Goal: Task Accomplishment & Management: Use online tool/utility

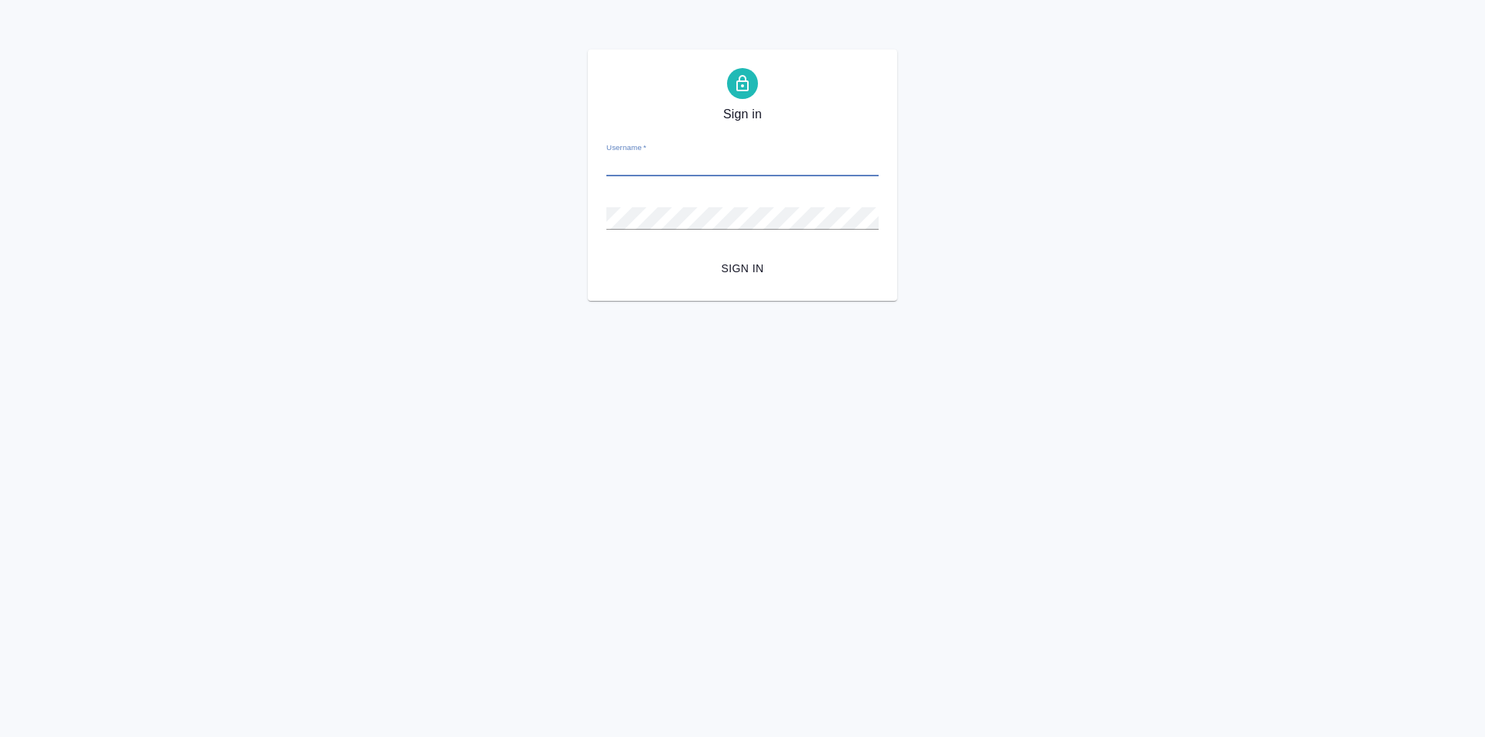
click at [678, 171] on input "Username   *" at bounding box center [742, 166] width 272 height 22
paste input "[PERSON_NAME][EMAIL_ADDRESS][DOMAIN_NAME]"
type input "[PERSON_NAME][EMAIL_ADDRESS][DOMAIN_NAME]"
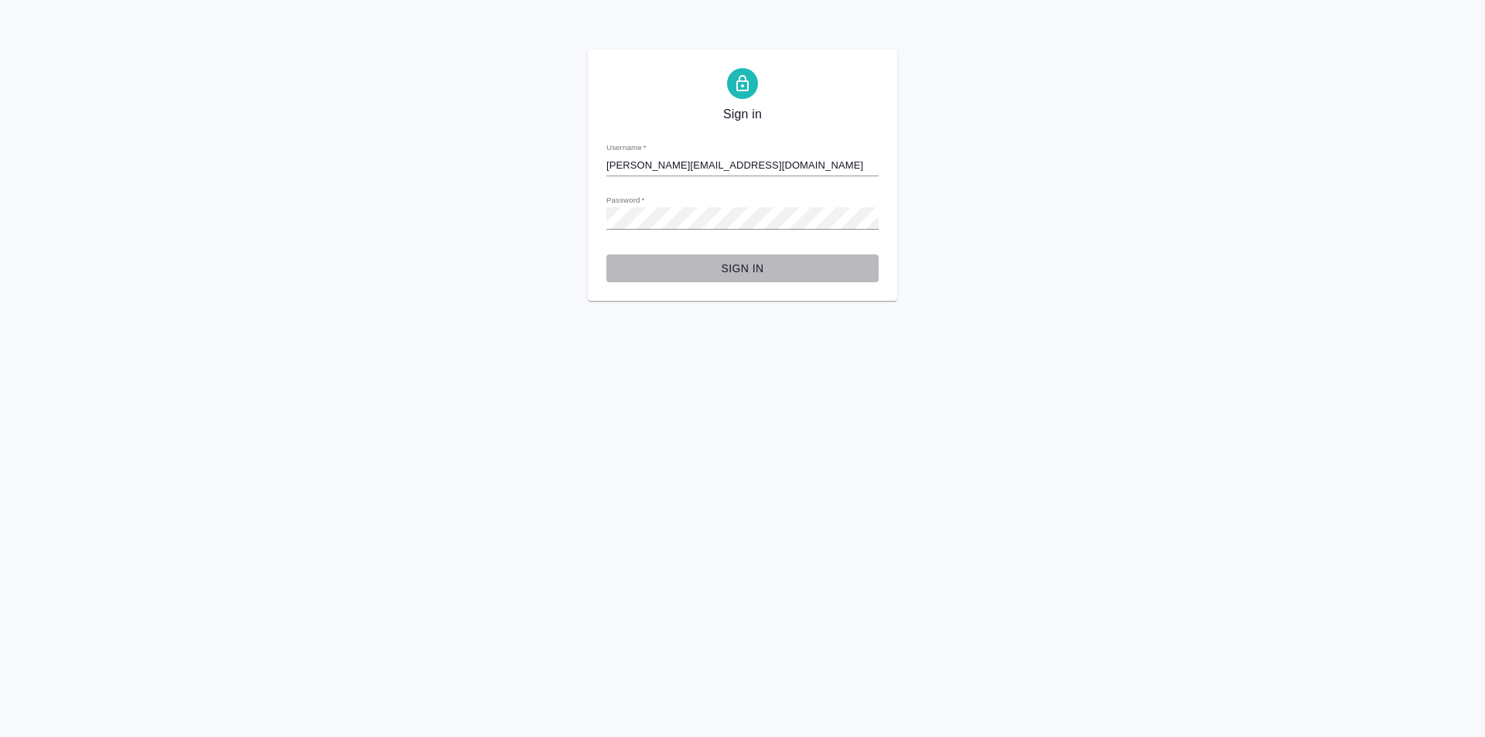
click at [726, 259] on span "Sign in" at bounding box center [743, 268] width 248 height 19
click at [705, 259] on span "Sign in" at bounding box center [743, 268] width 248 height 19
click at [804, 275] on span "Sign in" at bounding box center [743, 268] width 248 height 19
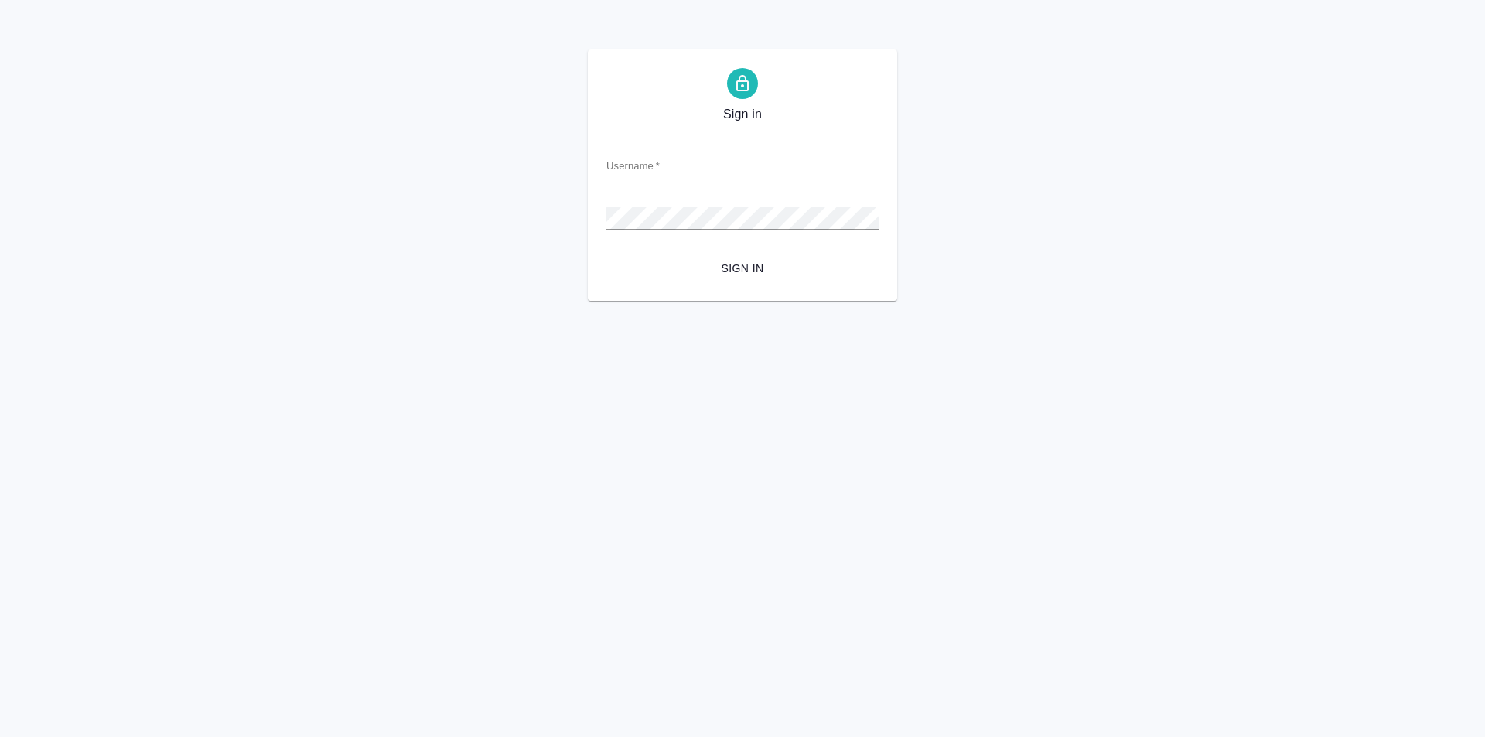
click at [721, 193] on form "Username   * Password   * urlPath   * /Order/67bc4d63d708741a85f90a4f/details S…" at bounding box center [742, 206] width 272 height 152
click at [705, 165] on input "Username   *" at bounding box center [742, 166] width 272 height 22
type input "[PERSON_NAME][EMAIL_ADDRESS][DOMAIN_NAME]"
click at [767, 267] on span "Sign in" at bounding box center [743, 268] width 248 height 19
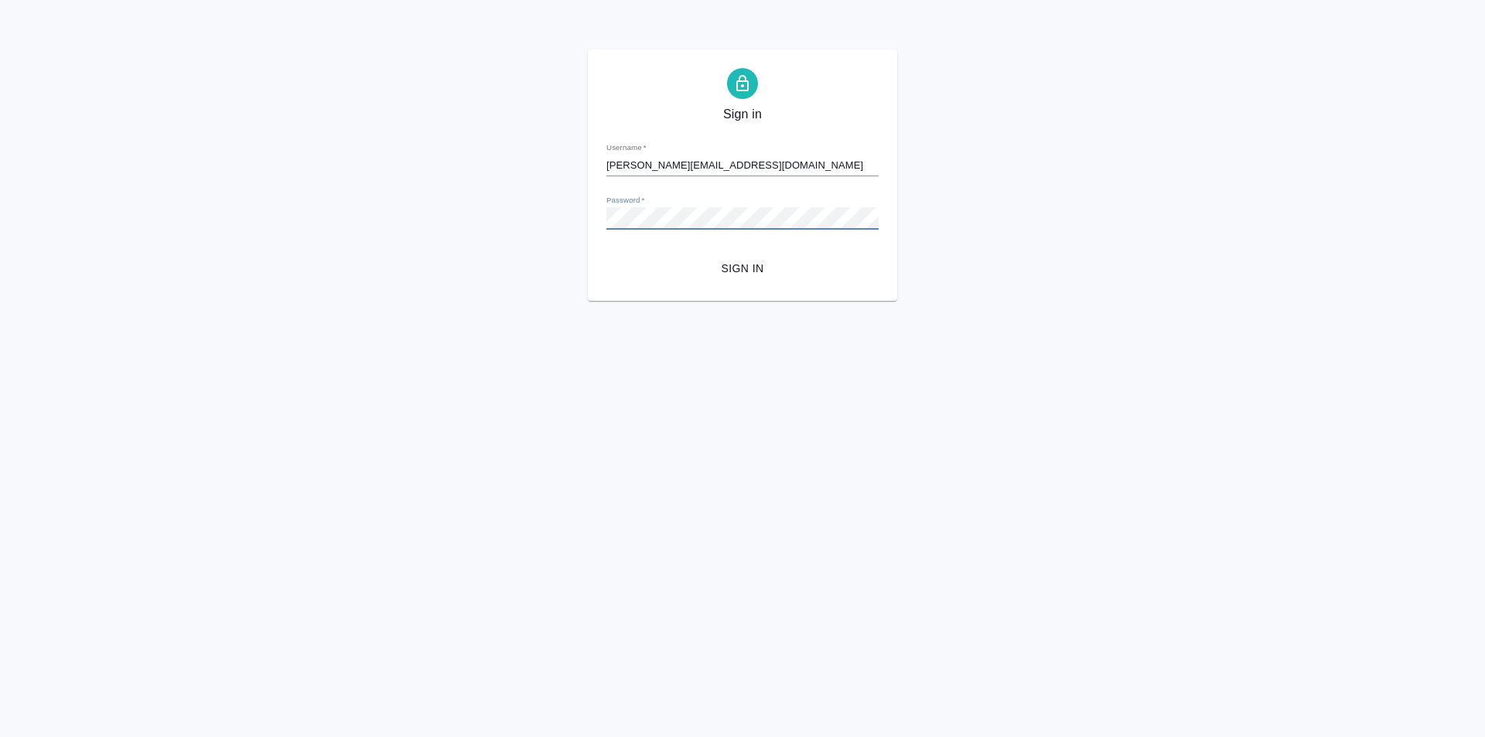
click at [606, 254] on button "Sign in" at bounding box center [742, 268] width 272 height 29
click at [675, 174] on input "Username   *" at bounding box center [742, 166] width 272 height 22
type input "[PERSON_NAME][EMAIL_ADDRESS][DOMAIN_NAME]"
click at [728, 161] on input "Username   *" at bounding box center [742, 166] width 272 height 22
type input "[PERSON_NAME][EMAIL_ADDRESS][DOMAIN_NAME]"
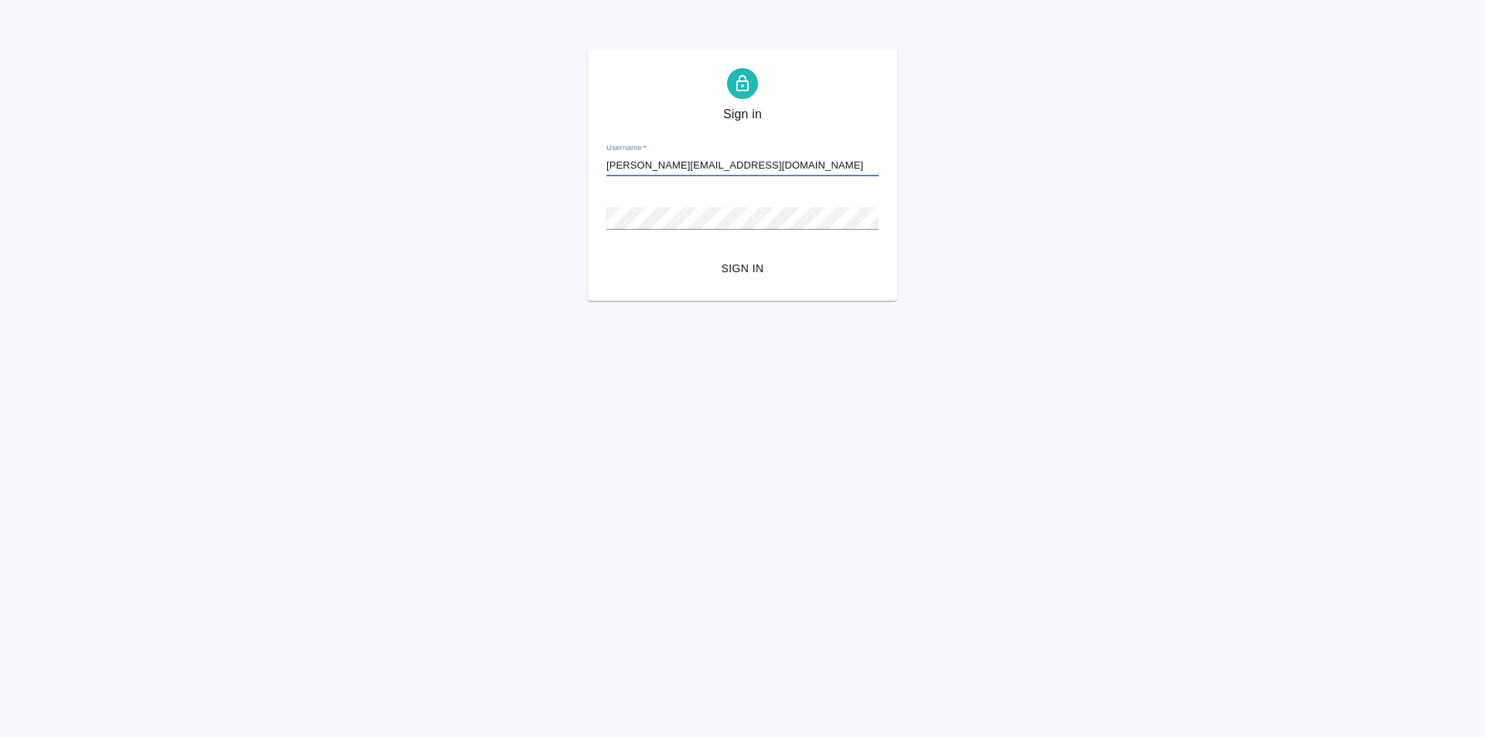
click at [739, 171] on input "n.martynova@awatera.com" at bounding box center [742, 166] width 272 height 22
click at [739, 171] on input "[PERSON_NAME][EMAIL_ADDRESS][DOMAIN_NAME]" at bounding box center [742, 166] width 272 height 22
click at [742, 263] on span "Sign in" at bounding box center [743, 268] width 248 height 19
click at [663, 166] on input "[PERSON_NAME][EMAIL_ADDRESS][DOMAIN_NAME]" at bounding box center [742, 166] width 272 height 22
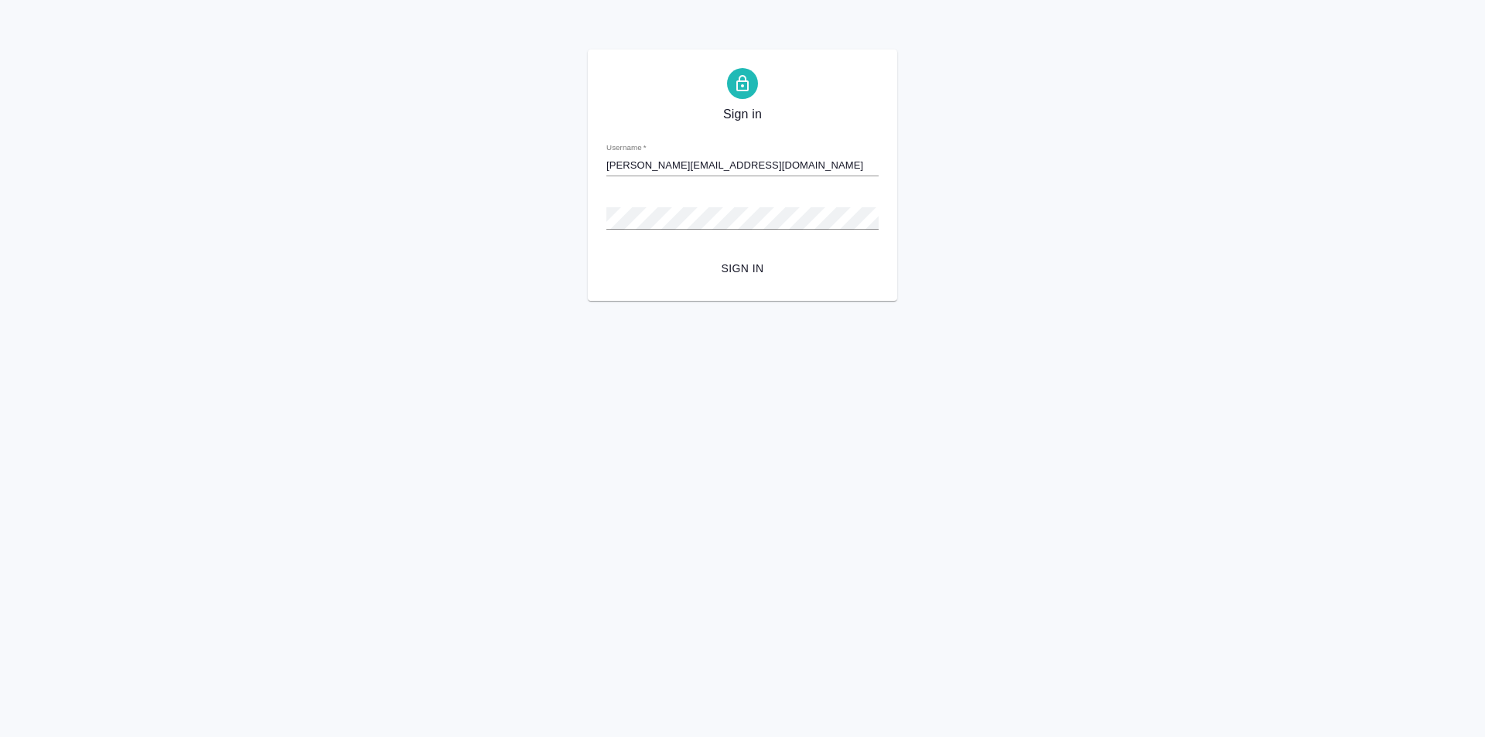
click at [664, 166] on input "[PERSON_NAME][EMAIL_ADDRESS][DOMAIN_NAME]" at bounding box center [742, 166] width 272 height 22
click at [734, 261] on span "Sign in" at bounding box center [743, 268] width 248 height 19
click at [711, 159] on input "[PERSON_NAME][EMAIL_ADDRESS][DOMAIN_NAME]" at bounding box center [742, 166] width 272 height 22
click at [705, 165] on input "[PERSON_NAME][EMAIL_ADDRESS][DOMAIN_NAME]" at bounding box center [742, 166] width 272 height 22
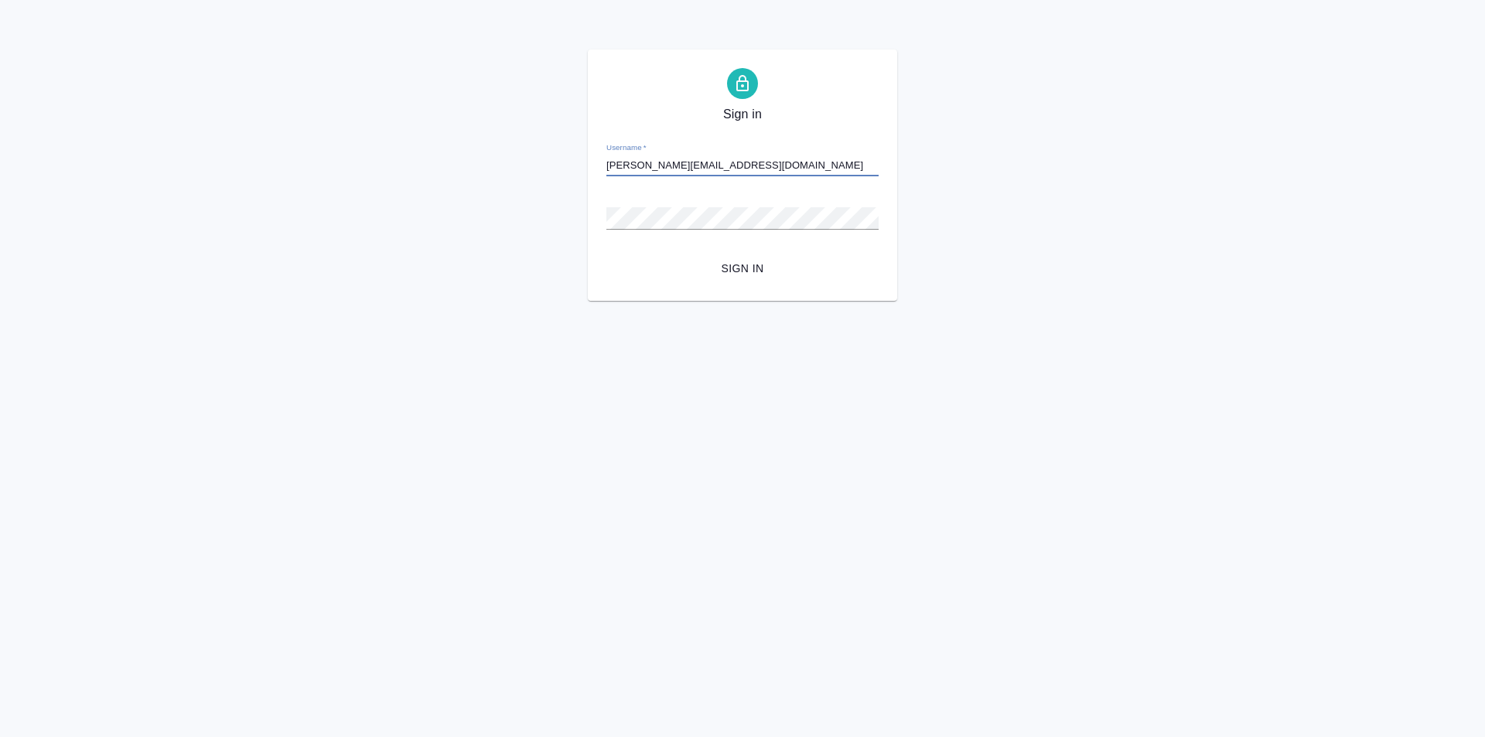
click at [705, 165] on input "[PERSON_NAME][EMAIL_ADDRESS][DOMAIN_NAME]" at bounding box center [742, 166] width 272 height 22
click at [606, 254] on button "Sign in" at bounding box center [742, 268] width 272 height 29
click at [690, 176] on input "Username   *" at bounding box center [742, 166] width 272 height 22
type input "[PERSON_NAME][EMAIL_ADDRESS][DOMAIN_NAME]"
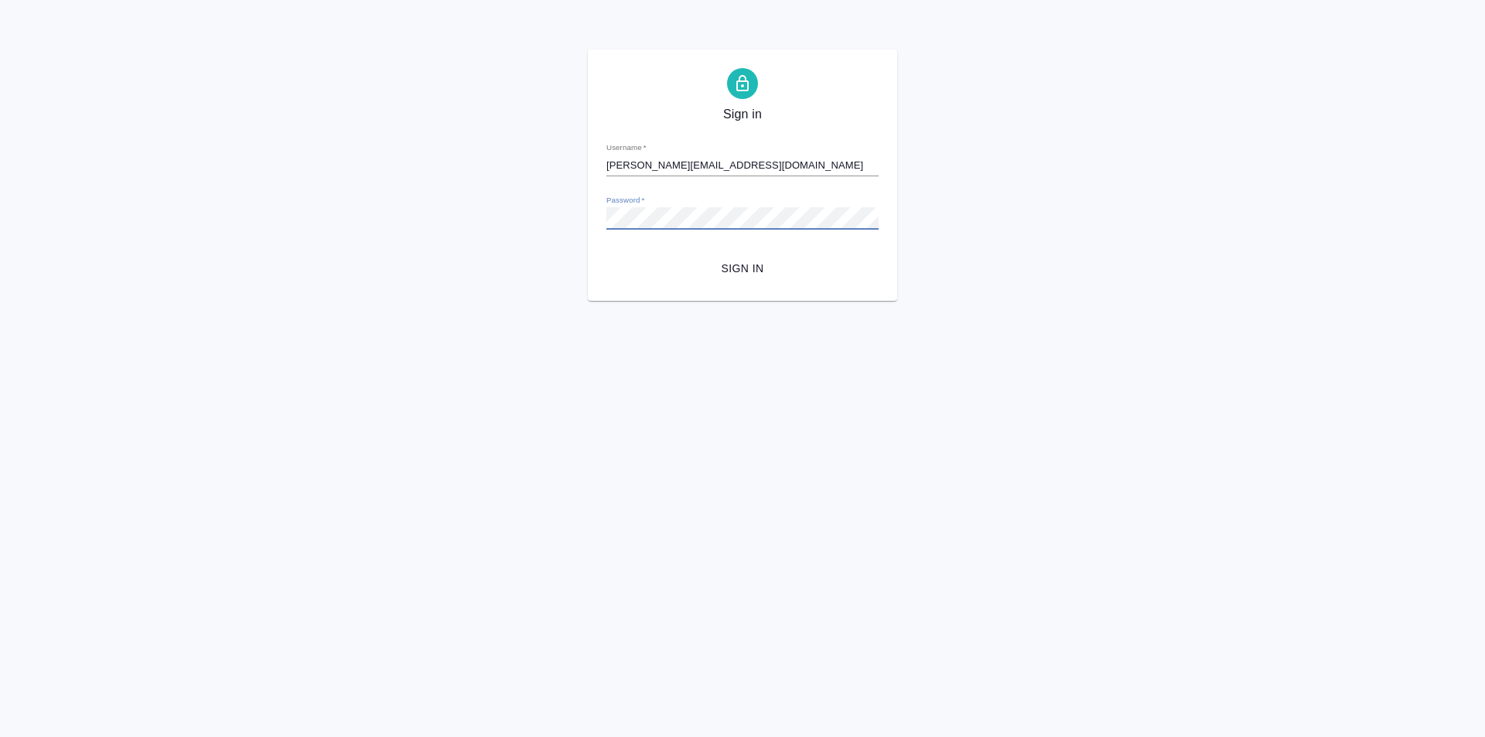
click at [606, 254] on button "Sign in" at bounding box center [742, 268] width 272 height 29
click at [768, 176] on form "Username   * Password   * urlPath   * /Order/67bc4d63d708741a85f90a4f/details S…" at bounding box center [742, 206] width 272 height 152
click at [766, 172] on input "Username   *" at bounding box center [742, 166] width 272 height 22
type input "[PERSON_NAME][EMAIL_ADDRESS][DOMAIN_NAME]"
click at [751, 232] on form "Username   * n.martynova@awatera.com Password   * urlPath   * /Order/67bc4d63d7…" at bounding box center [742, 206] width 272 height 152
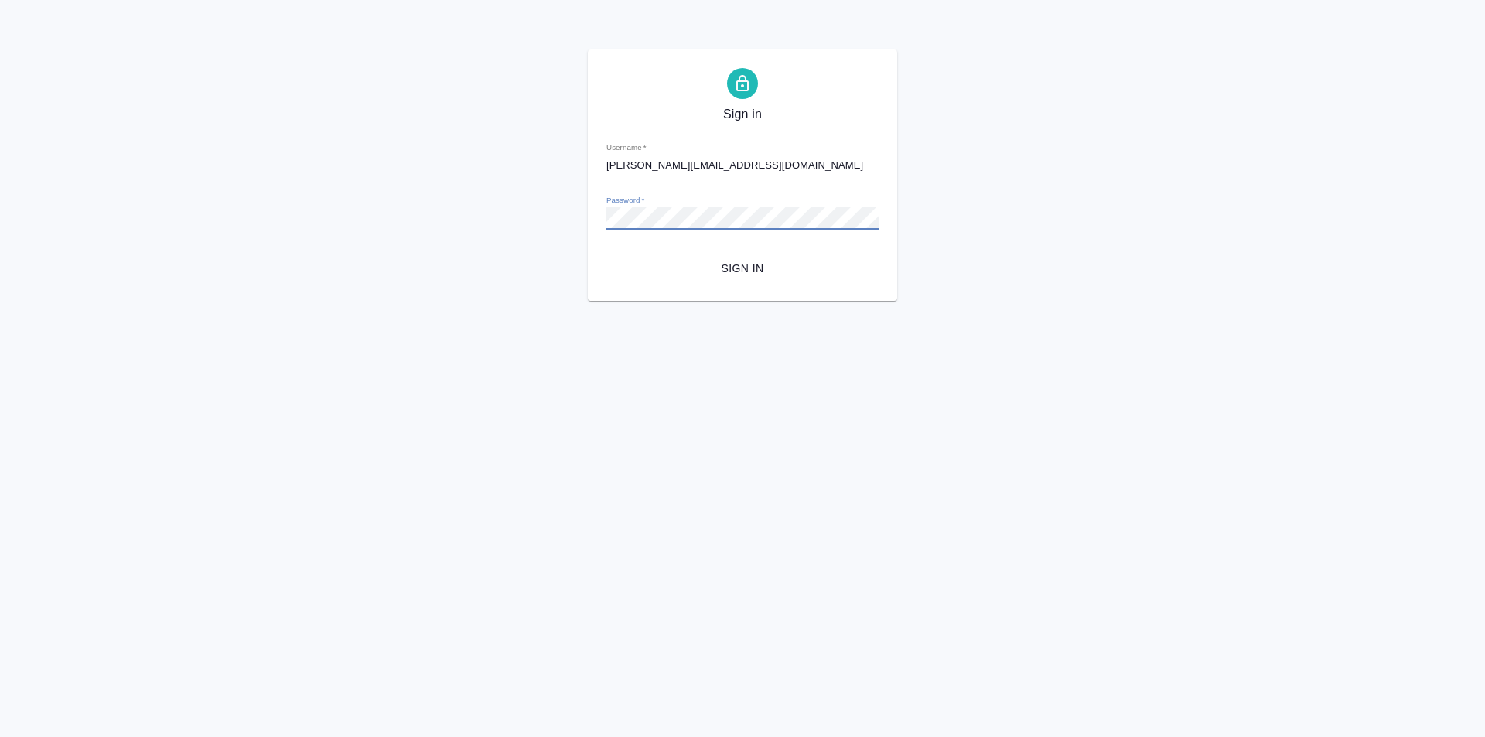
click at [606, 254] on button "Sign in" at bounding box center [742, 268] width 272 height 29
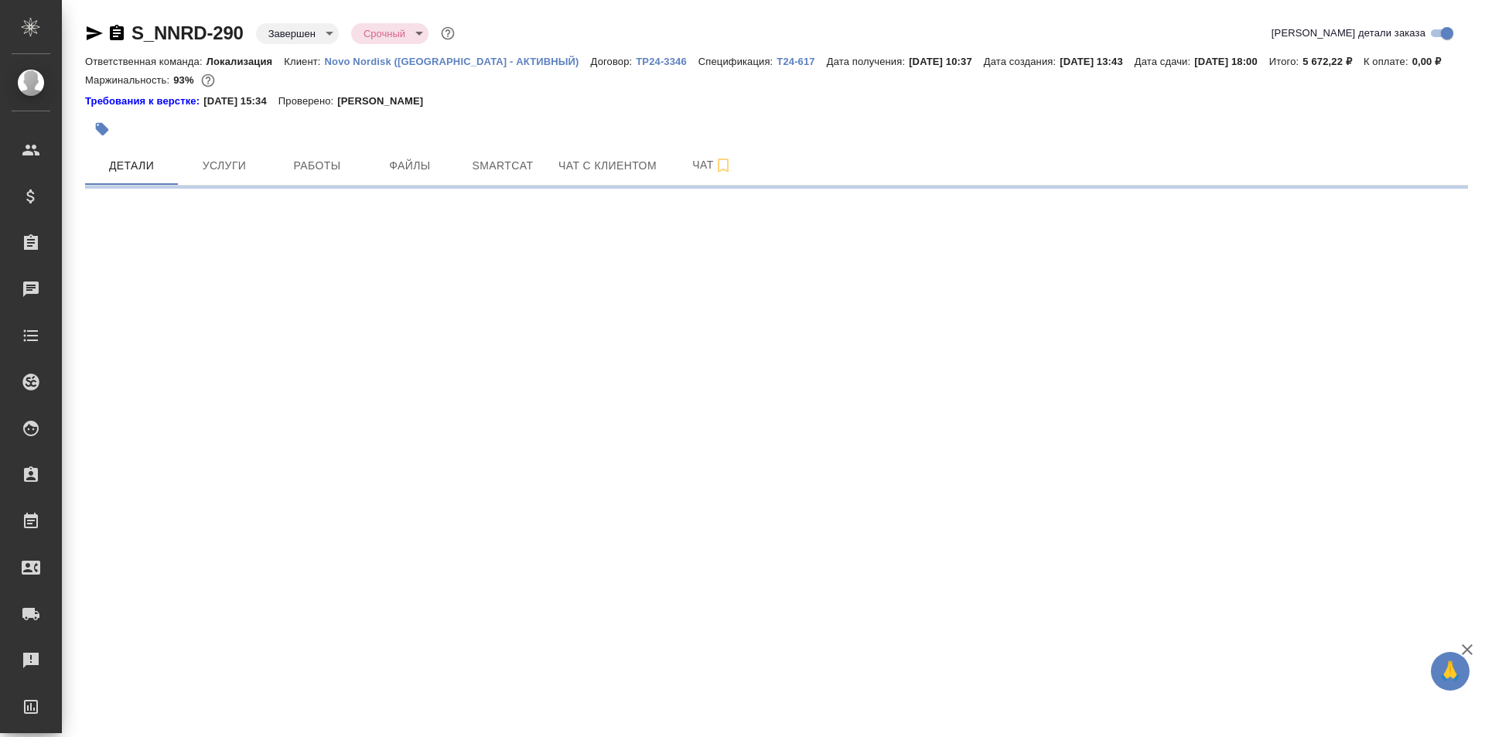
select select "RU"
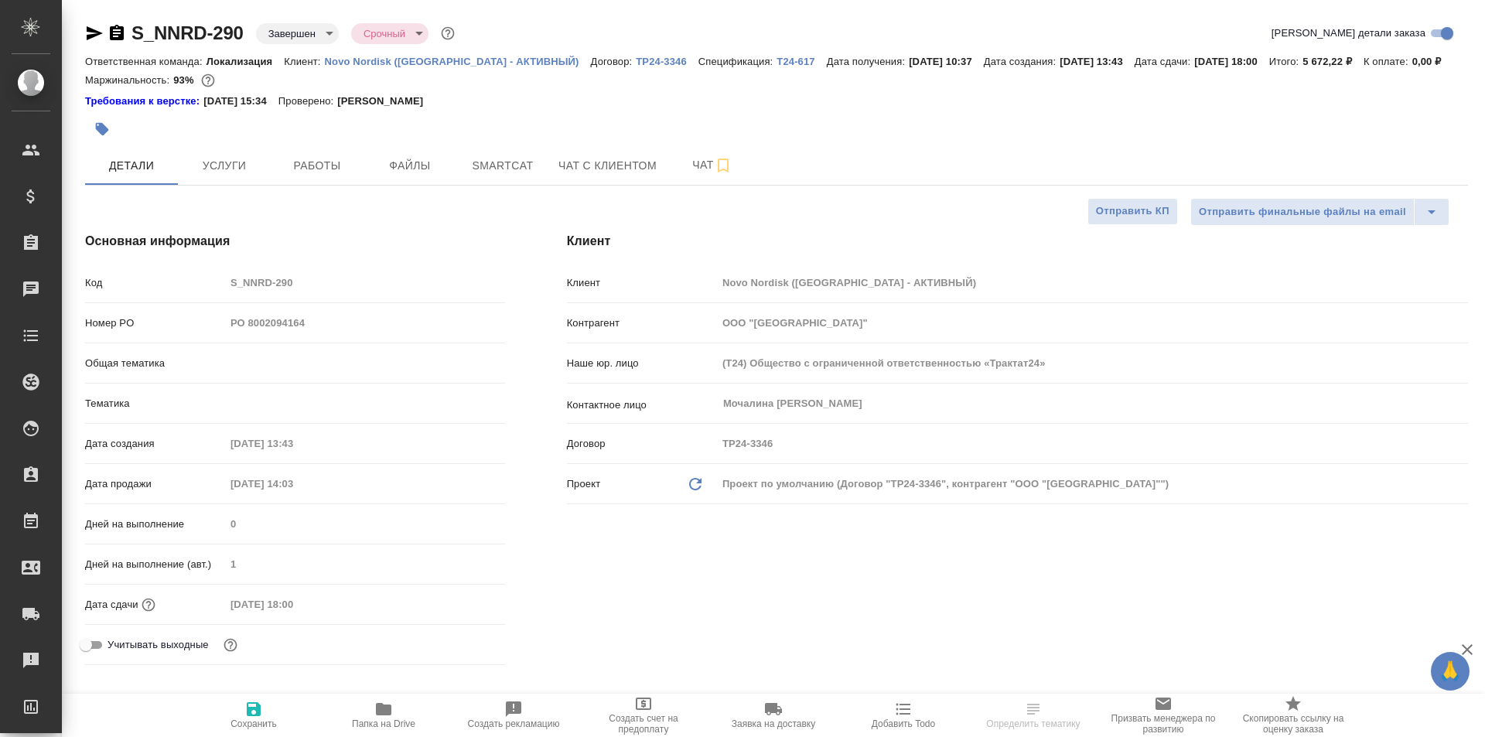
type textarea "x"
type input "Газизов Ринат"
type input "[PERSON_NAME] [PERSON_NAME]"
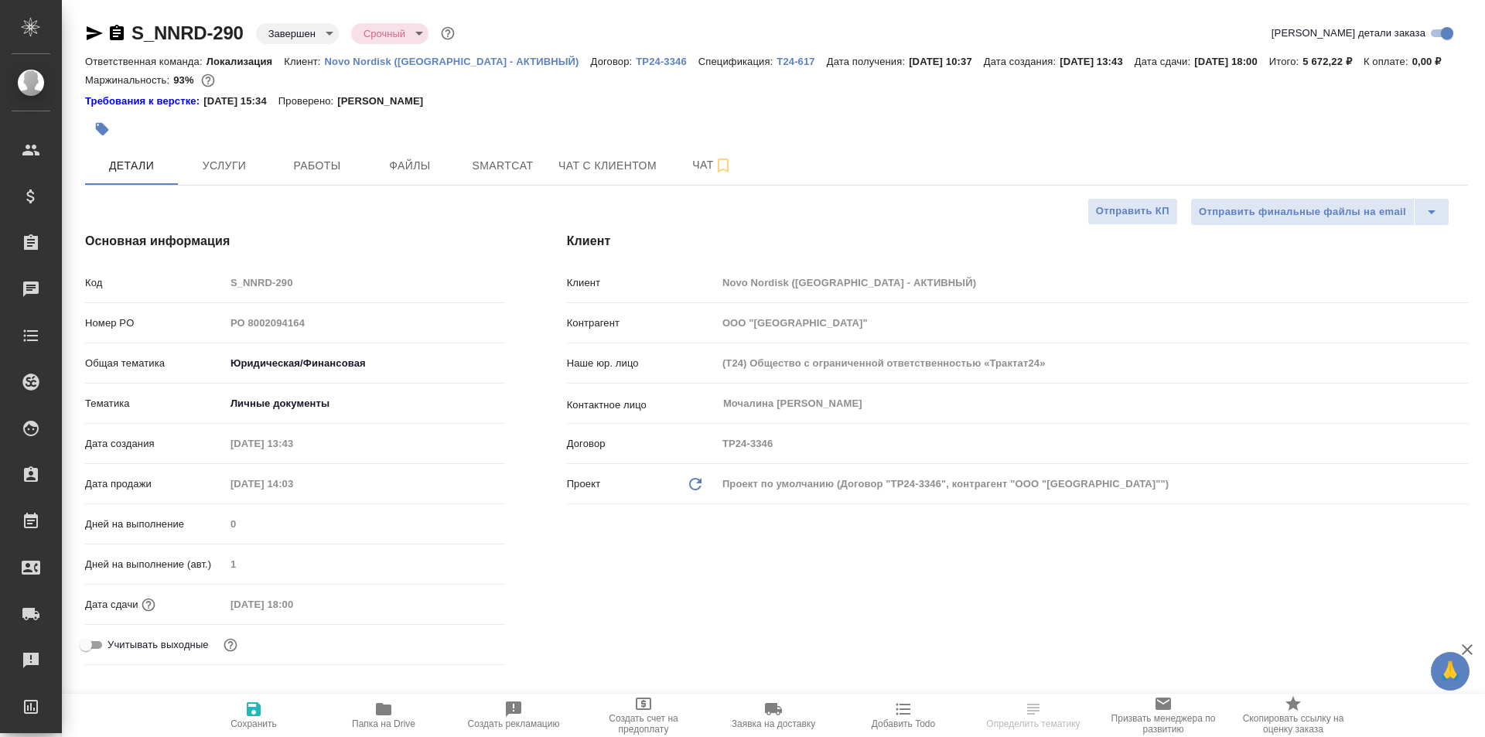
type input "Шаблонные документы"
type input "Переверзева [PERSON_NAME]"
type textarea "x"
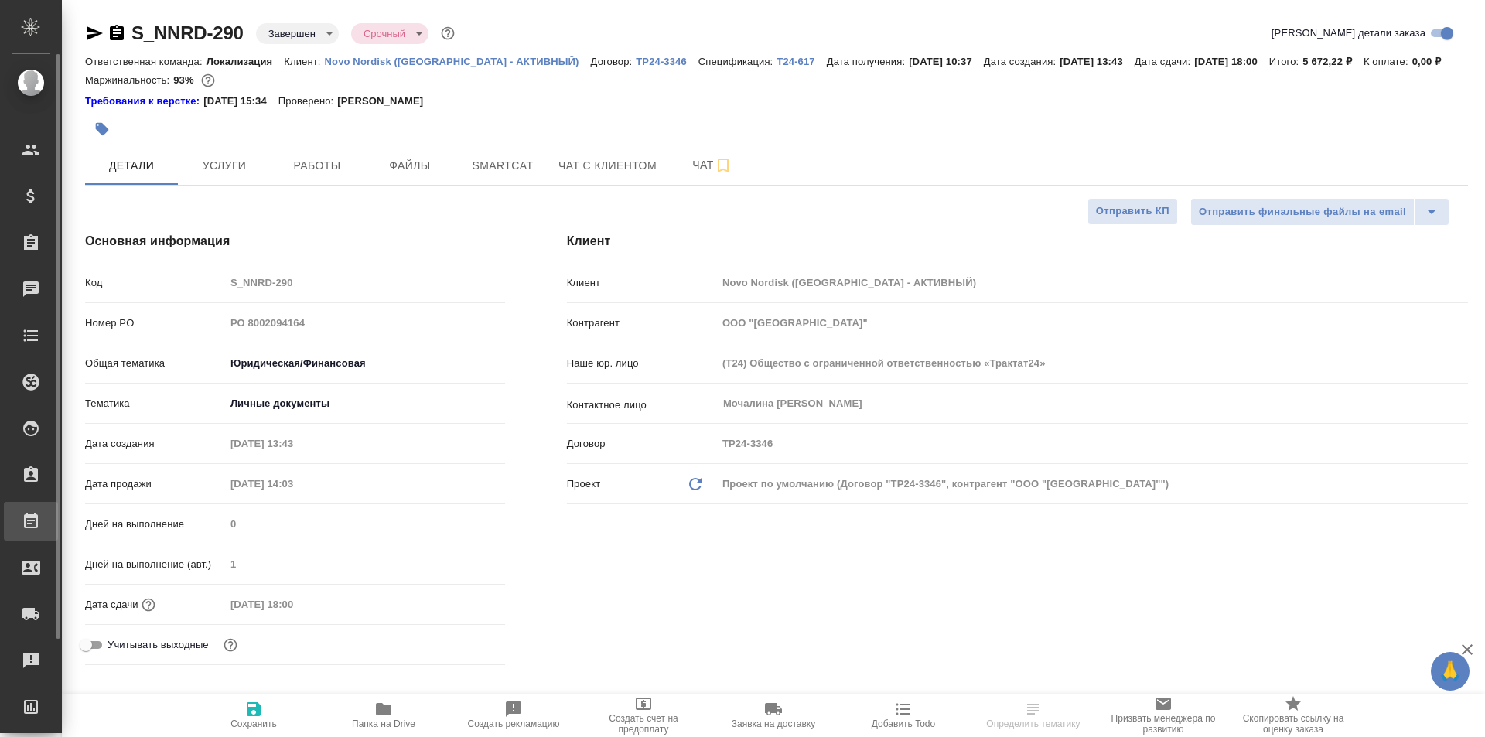
type textarea "x"
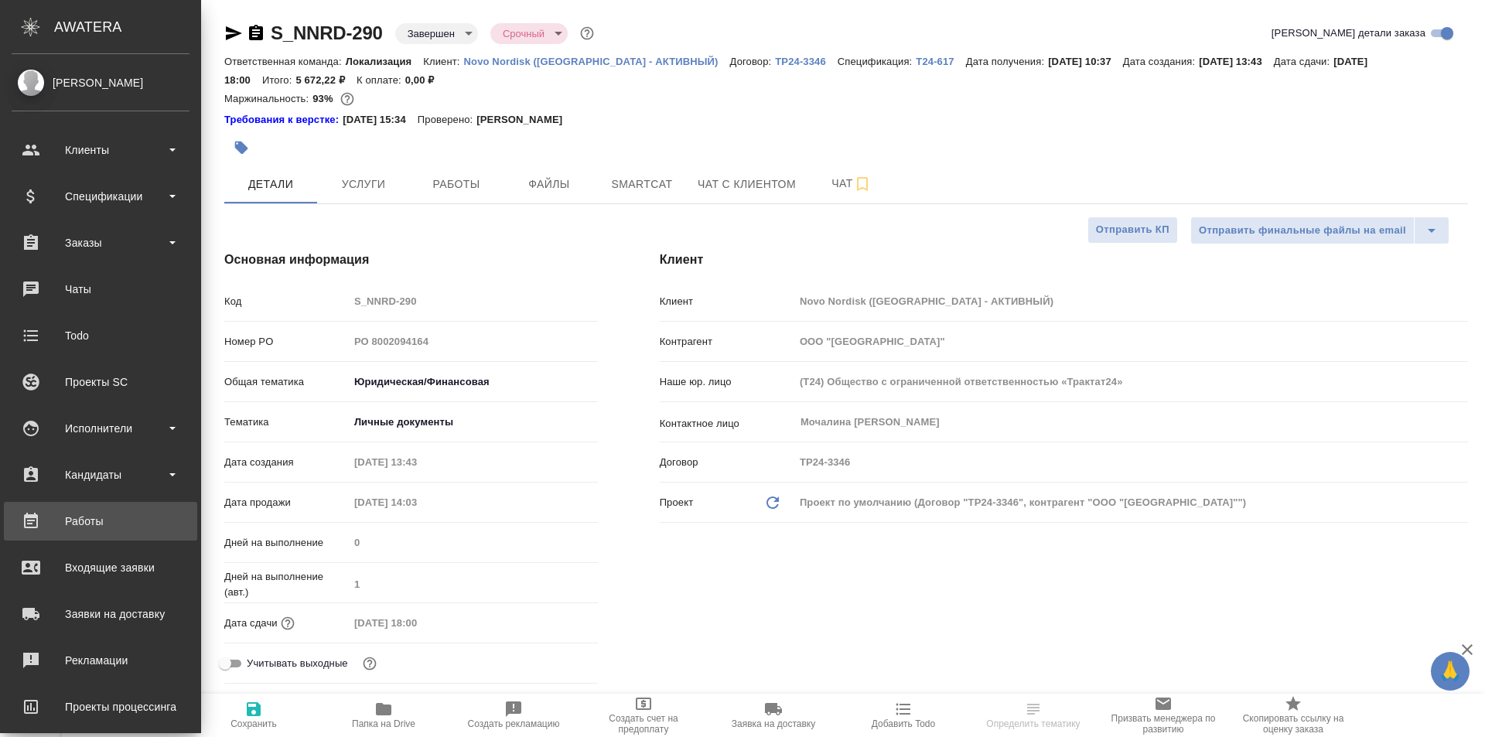
type textarea "x"
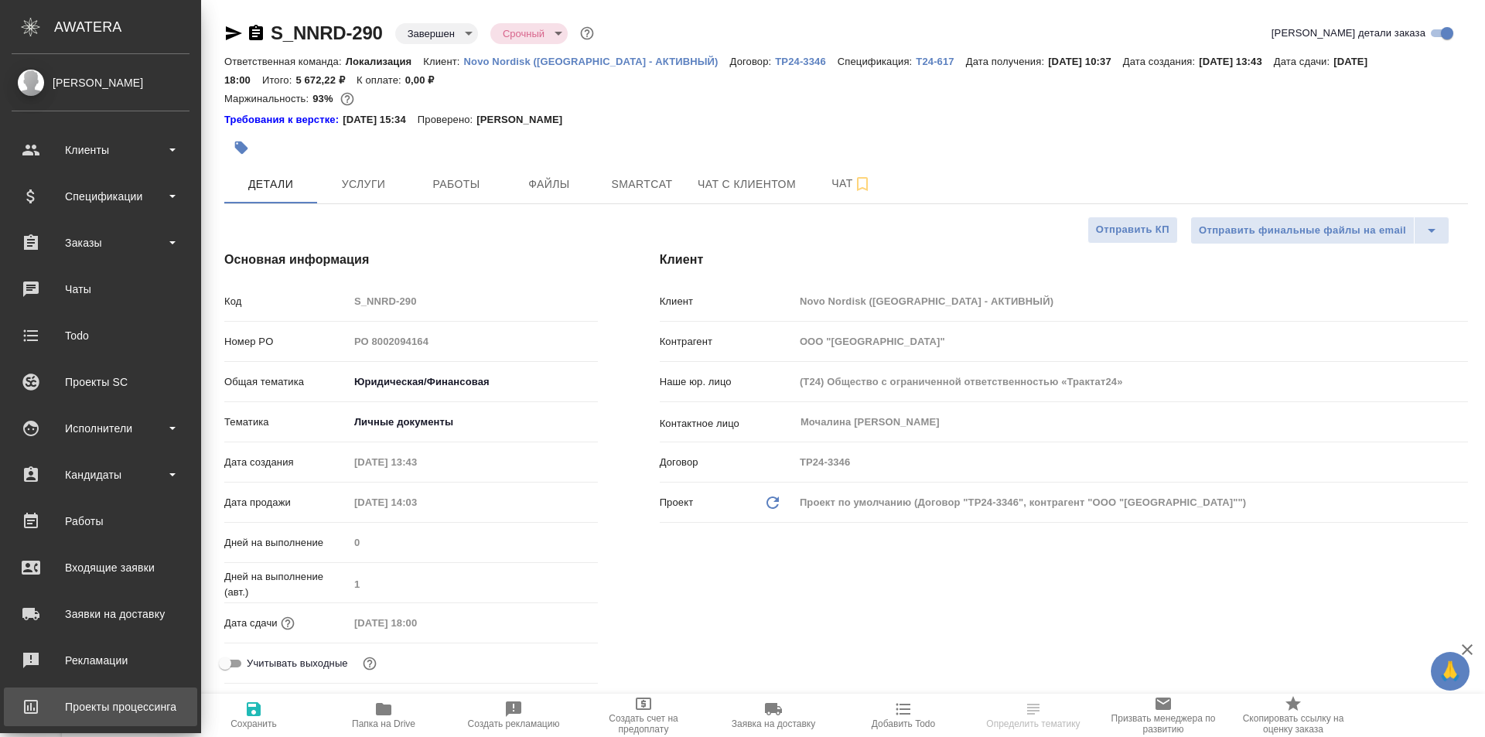
scroll to position [77, 0]
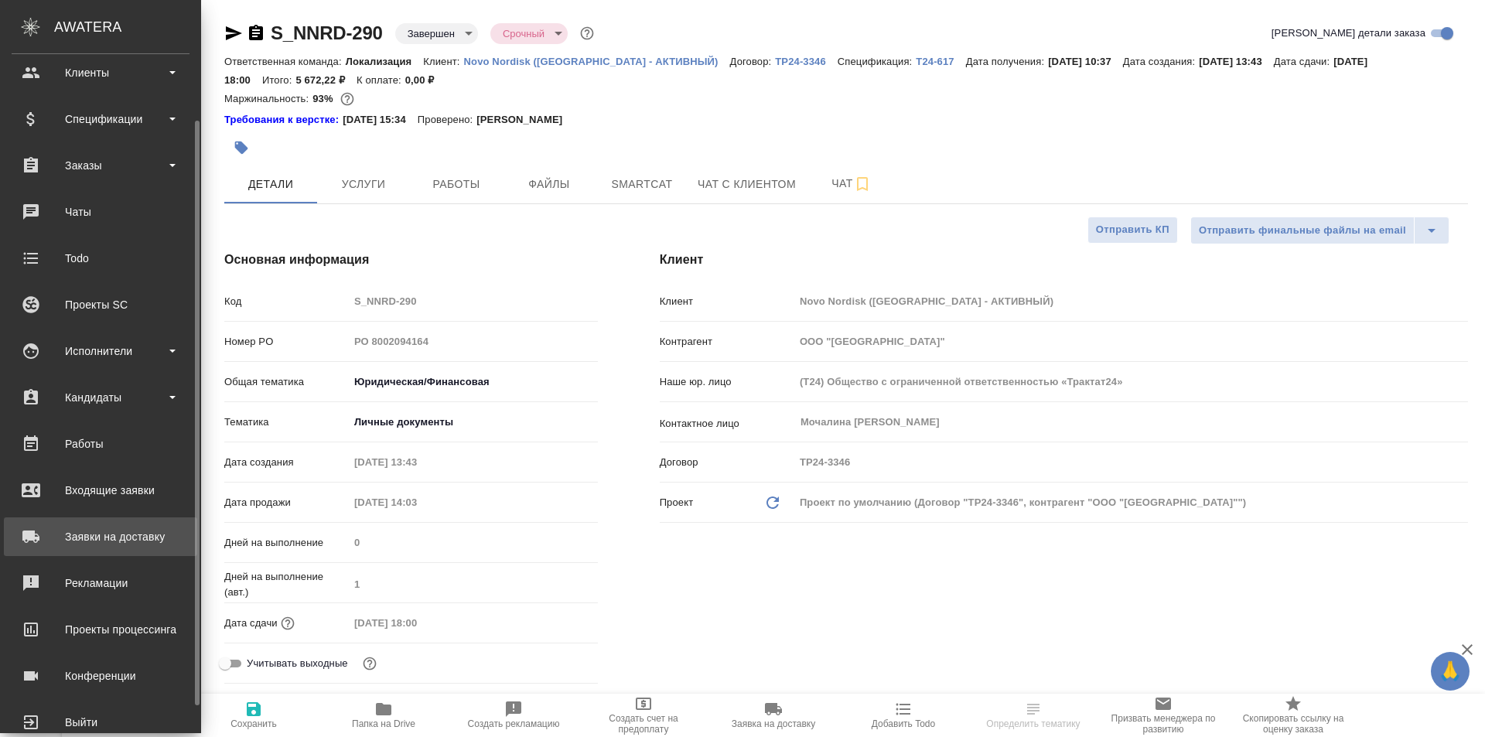
click at [128, 541] on div "Заявки на доставку" at bounding box center [101, 536] width 178 height 23
type textarea "x"
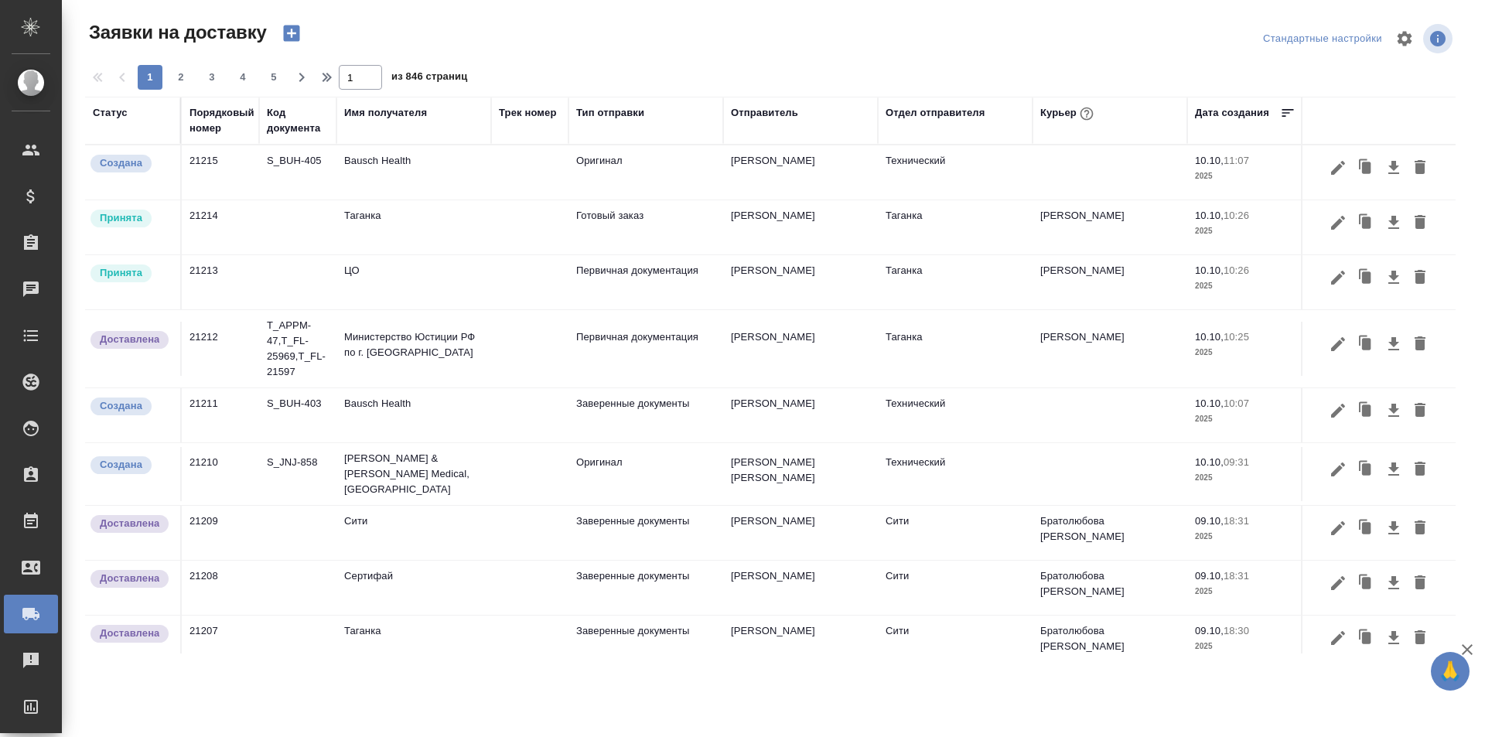
click at [199, 126] on div "Порядковый номер" at bounding box center [222, 120] width 65 height 31
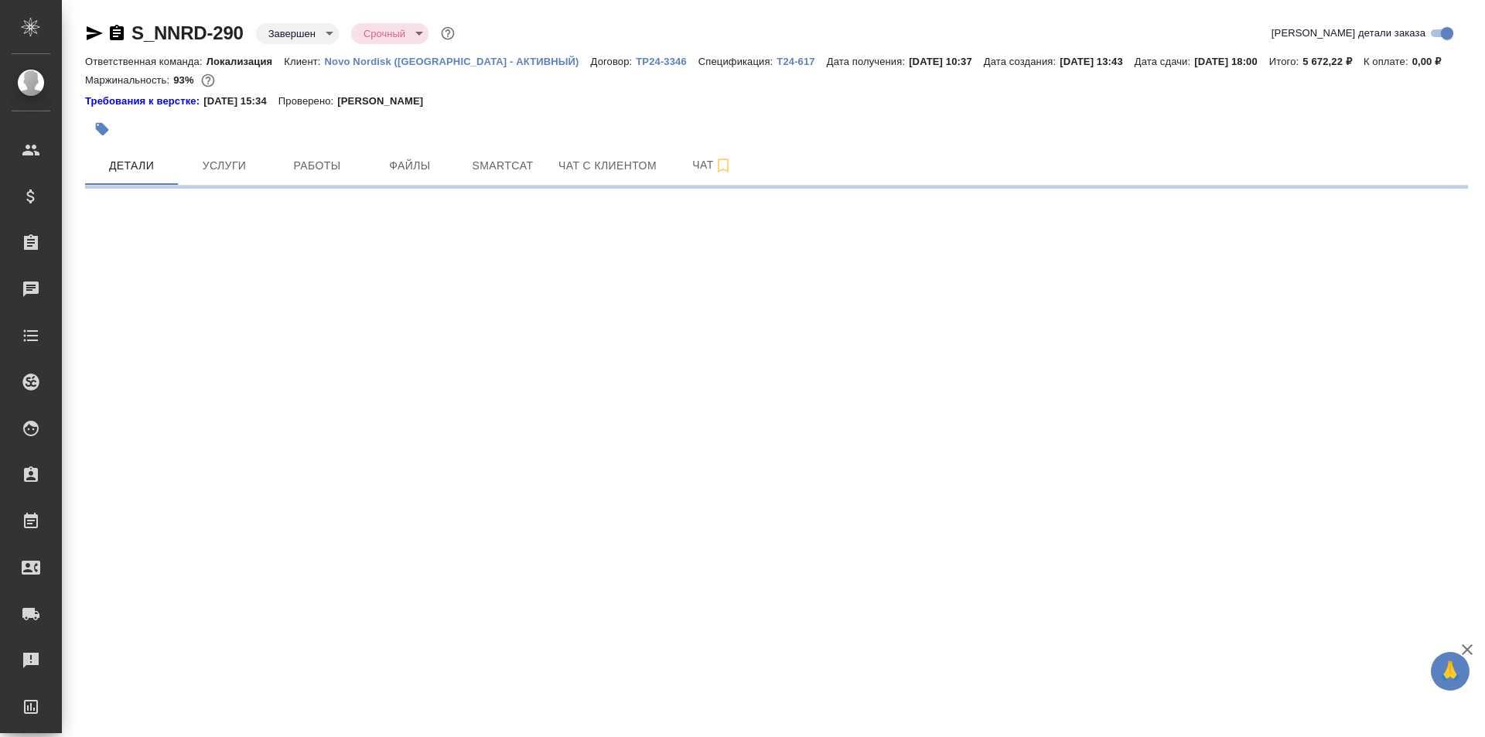
select select "RU"
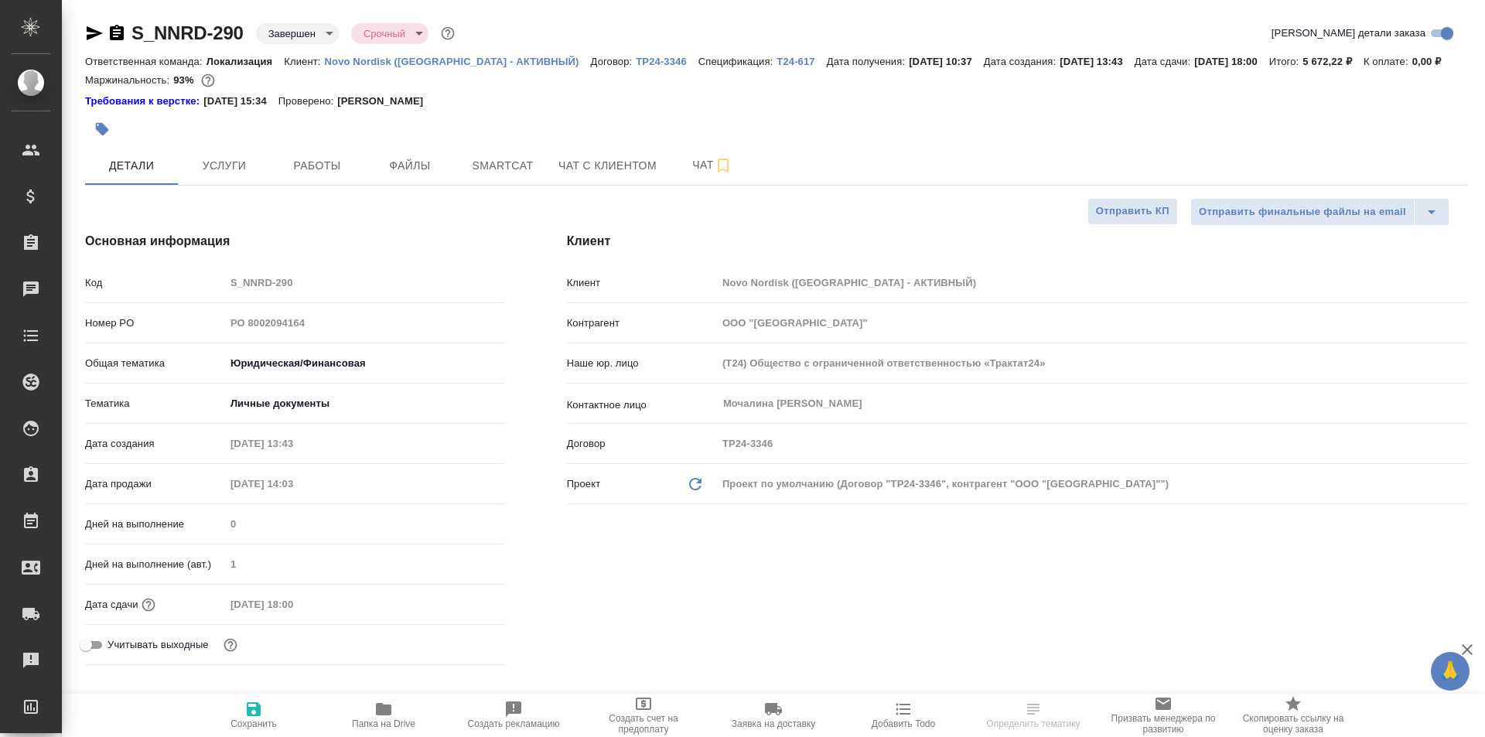
type textarea "x"
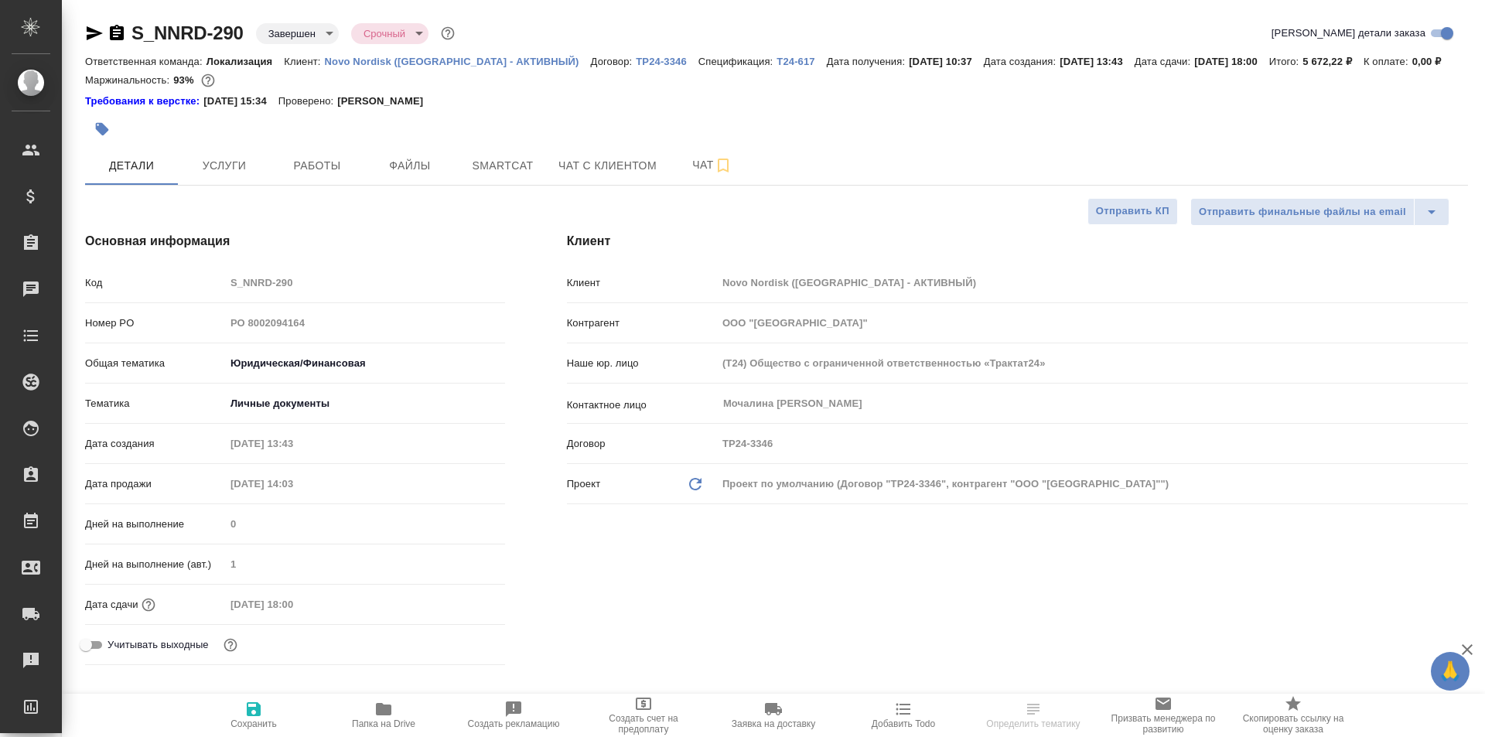
type textarea "x"
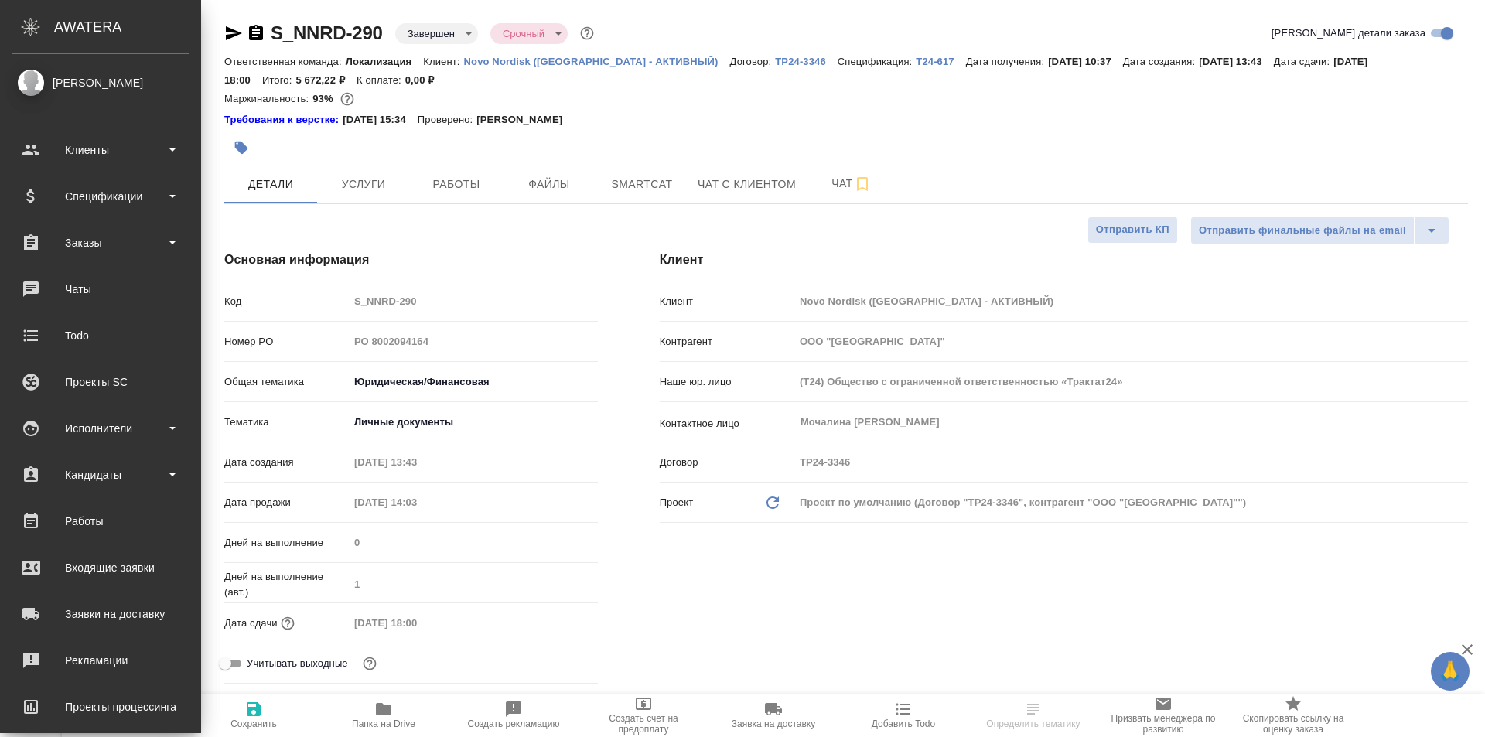
click at [101, 615] on div "Заявки на доставку" at bounding box center [101, 614] width 178 height 23
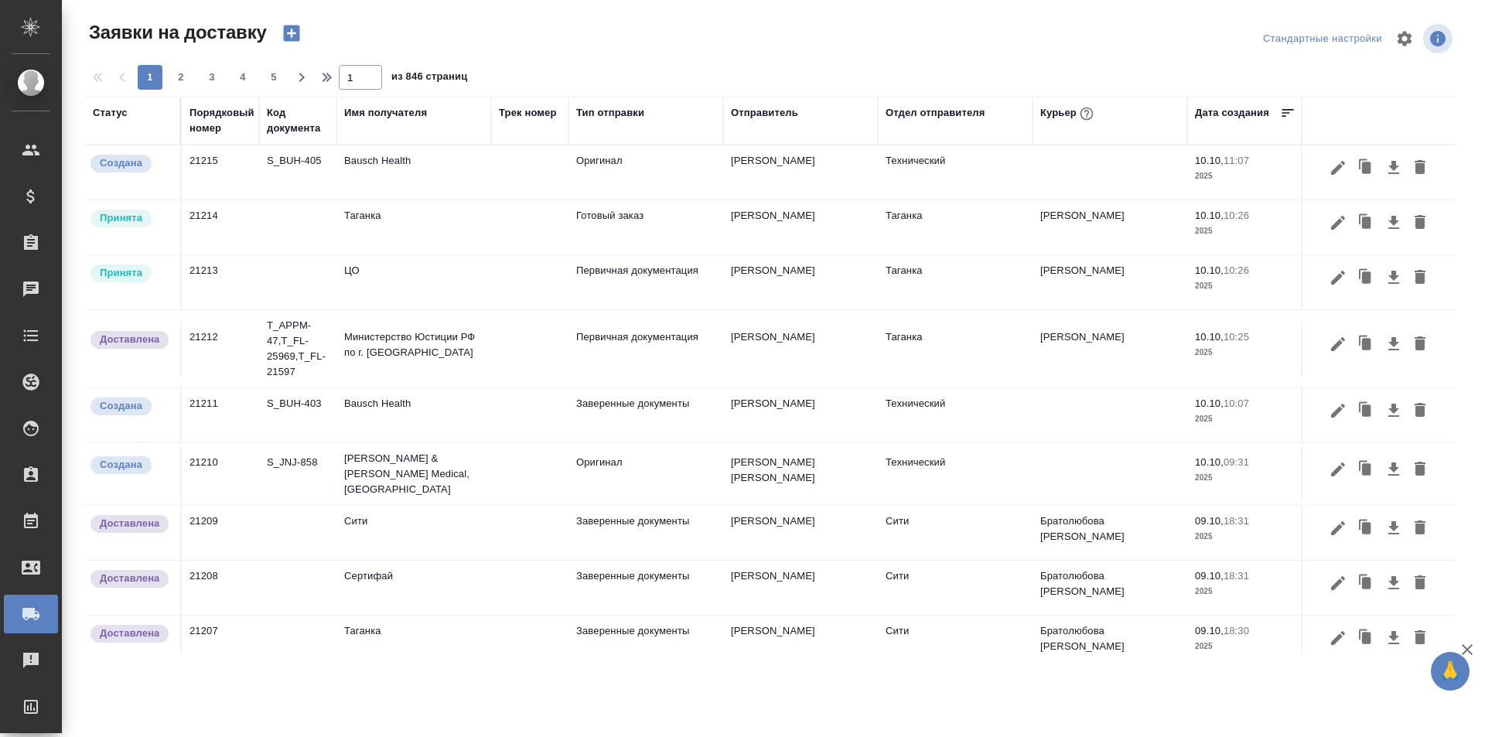
click at [301, 134] on div "Код документа" at bounding box center [298, 120] width 62 height 31
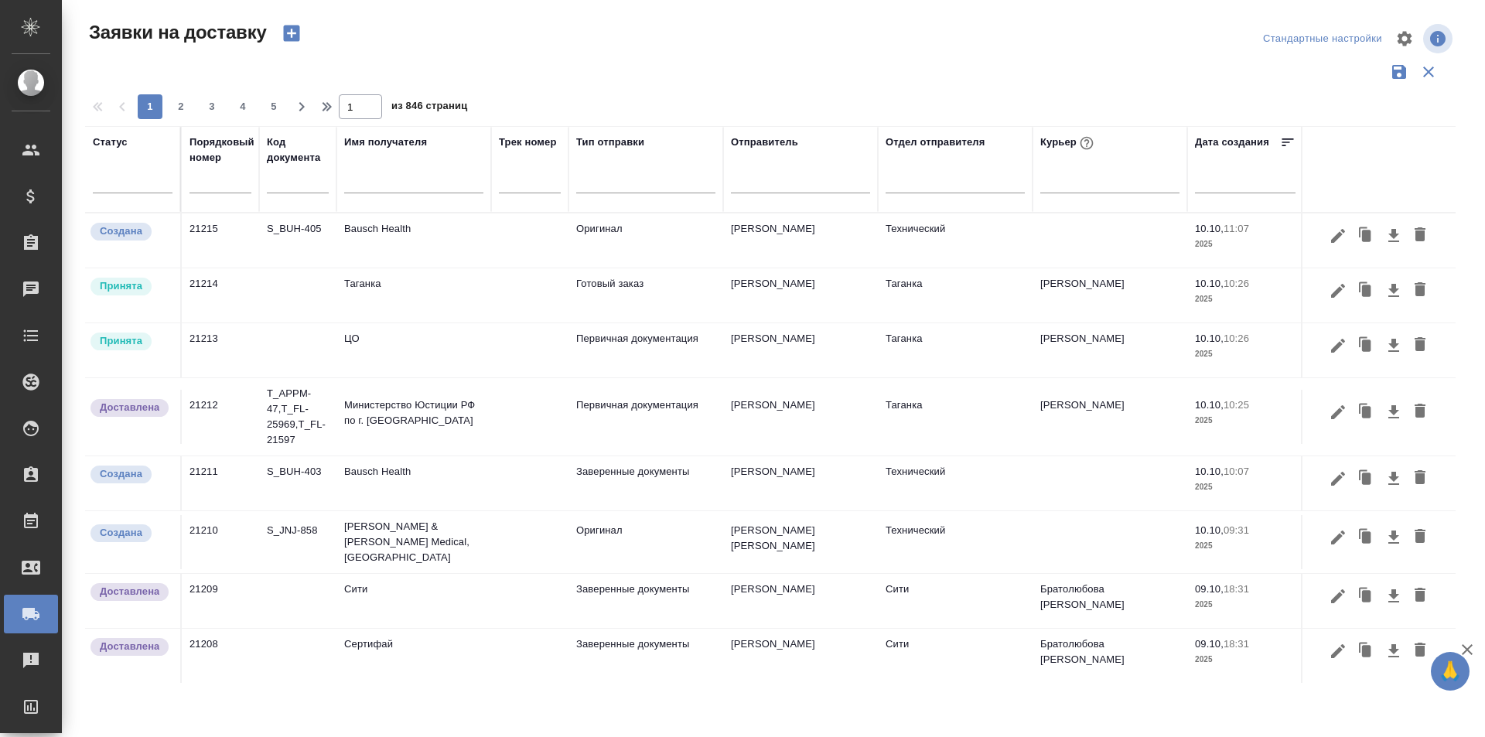
click at [418, 194] on div at bounding box center [413, 185] width 139 height 38
click at [405, 197] on div at bounding box center [413, 185] width 139 height 38
click at [400, 190] on input "text" at bounding box center [413, 182] width 139 height 19
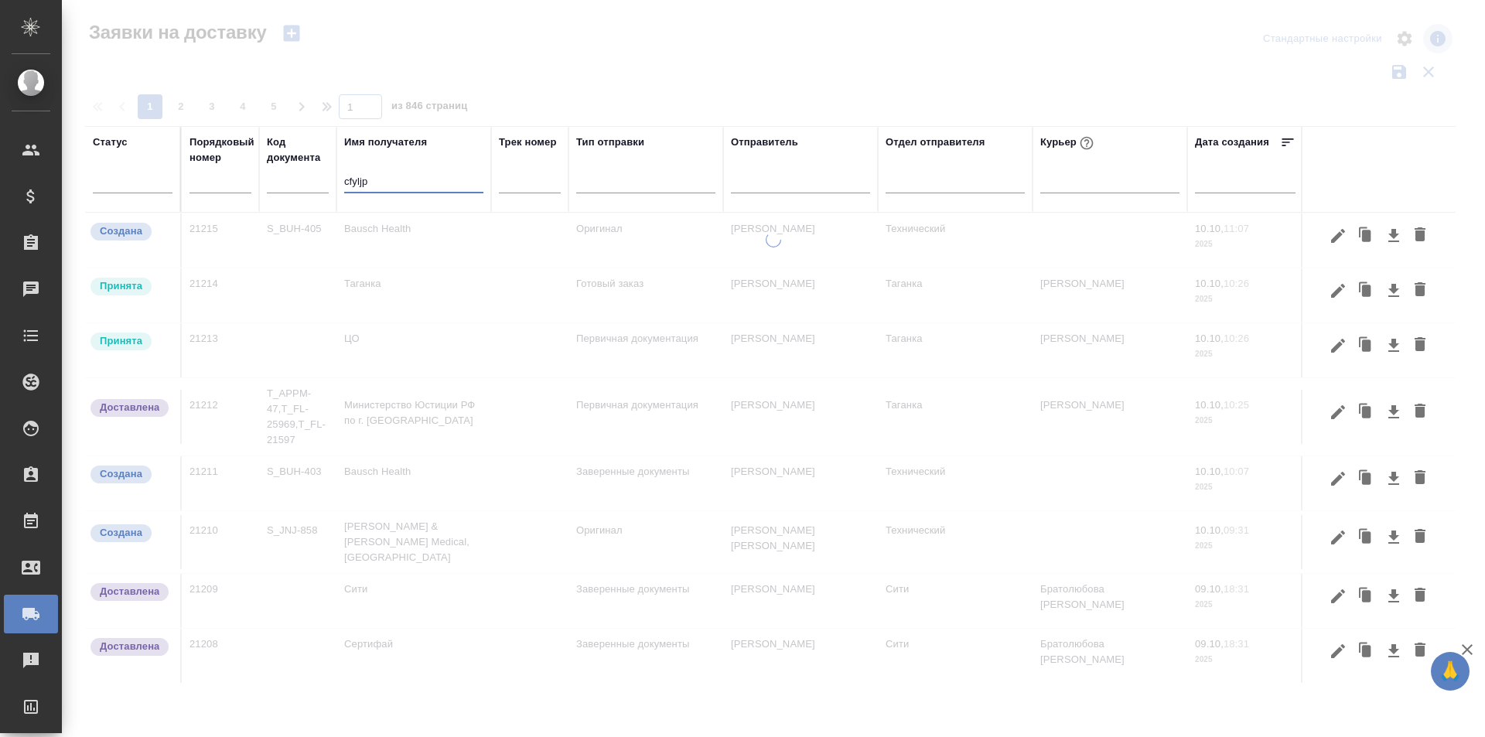
click at [336, 69] on div at bounding box center [773, 346] width 1423 height 692
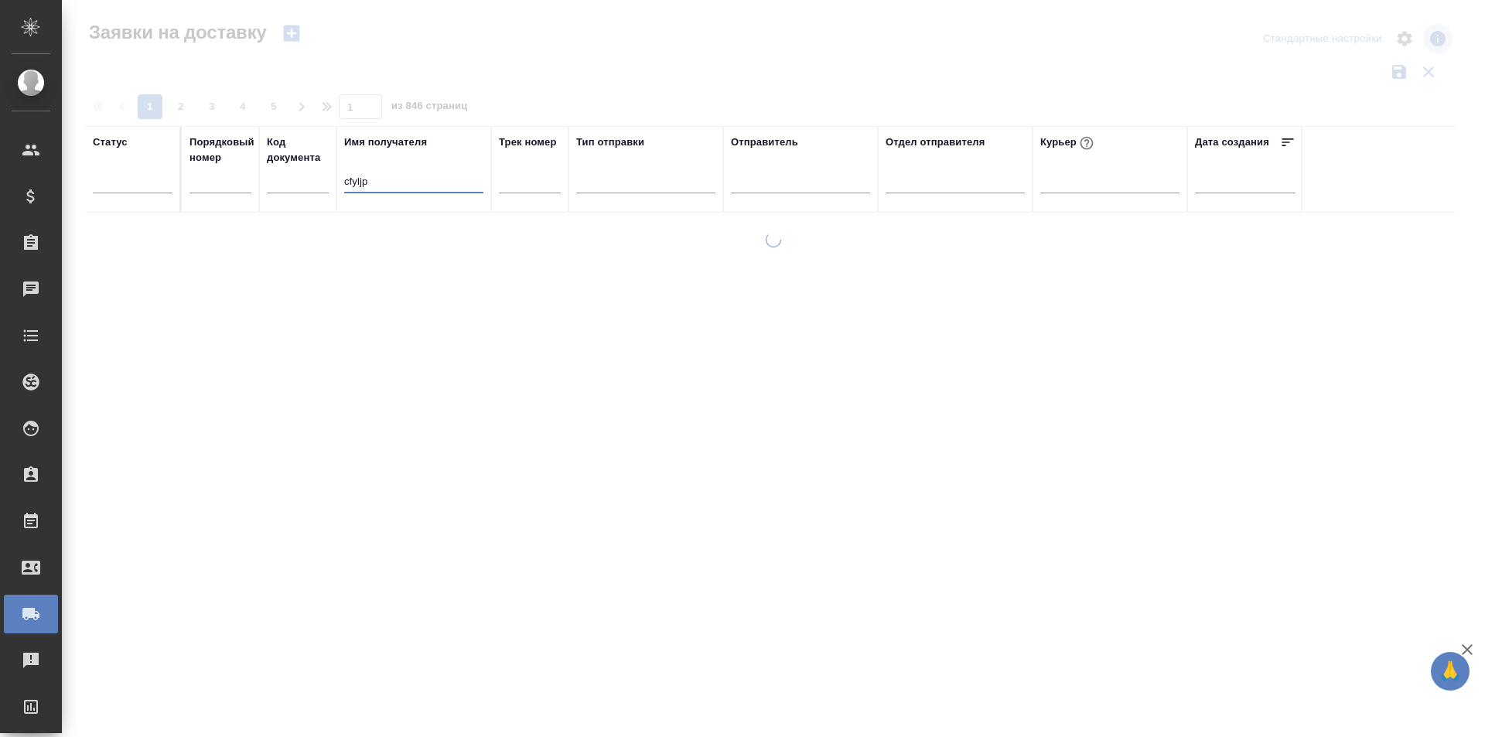
click at [392, 176] on input "cfyljp" at bounding box center [413, 182] width 139 height 19
type input "сандоз"
click at [416, 188] on input "сандоз" at bounding box center [413, 182] width 139 height 19
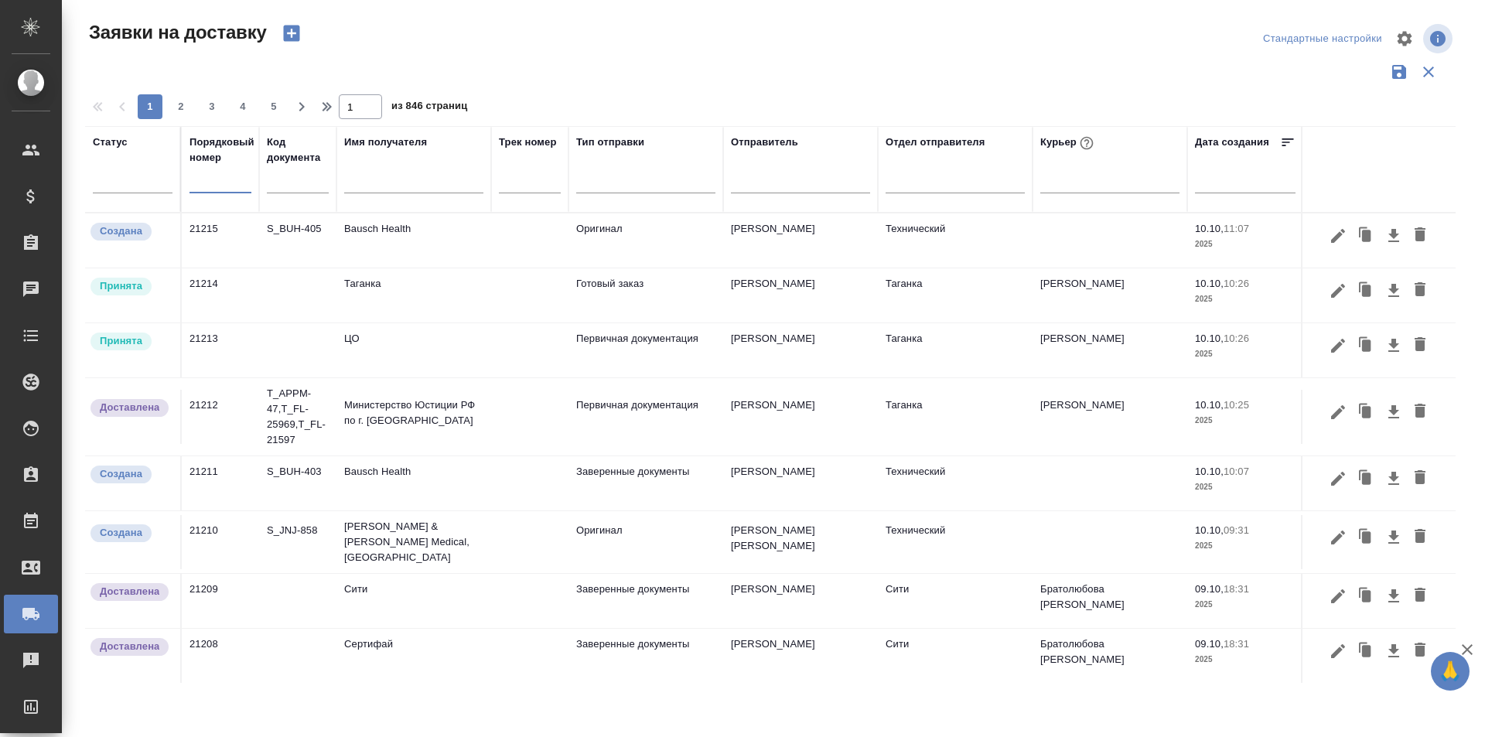
click at [234, 183] on input "text" at bounding box center [221, 182] width 62 height 22
paste input "21167"
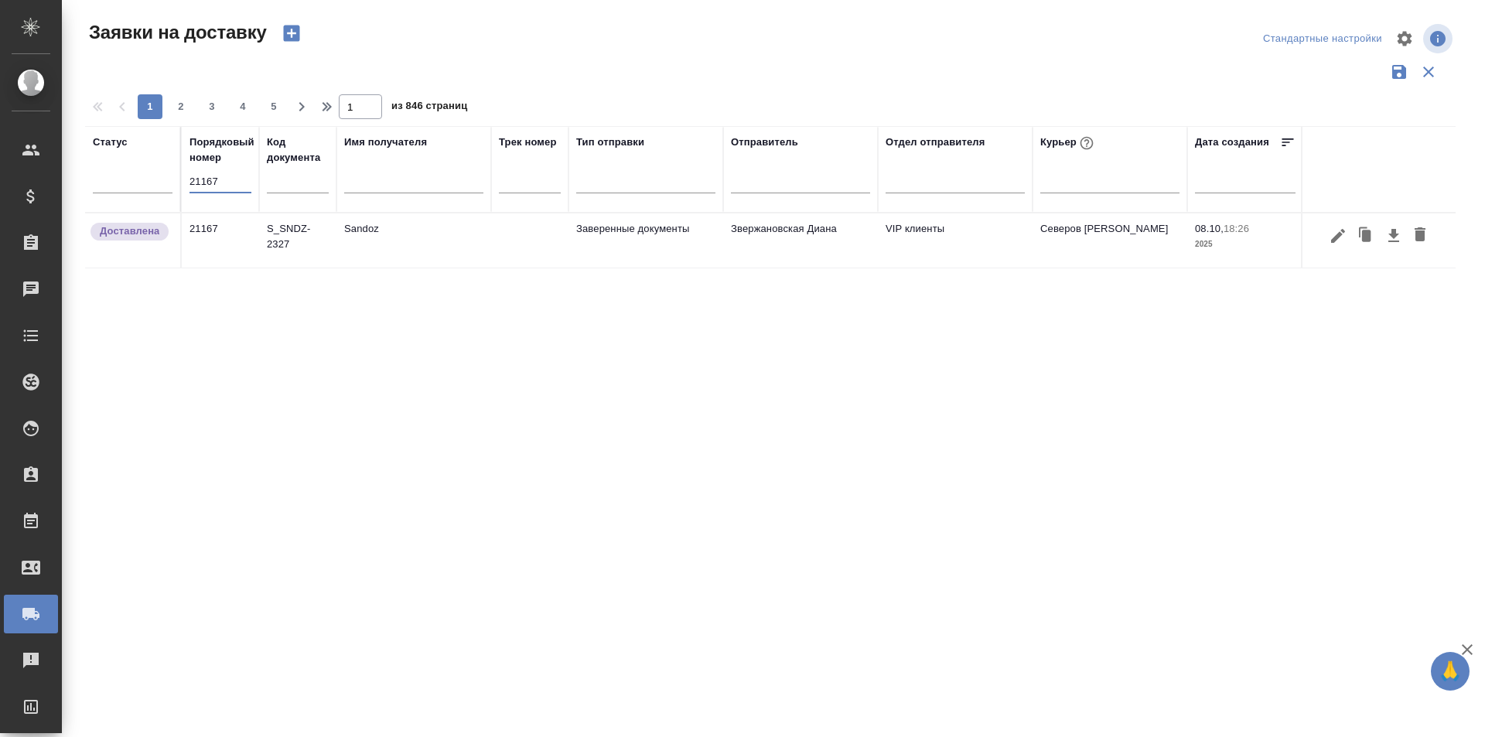
type input "21167"
click at [1337, 245] on button "button" at bounding box center [1338, 235] width 26 height 29
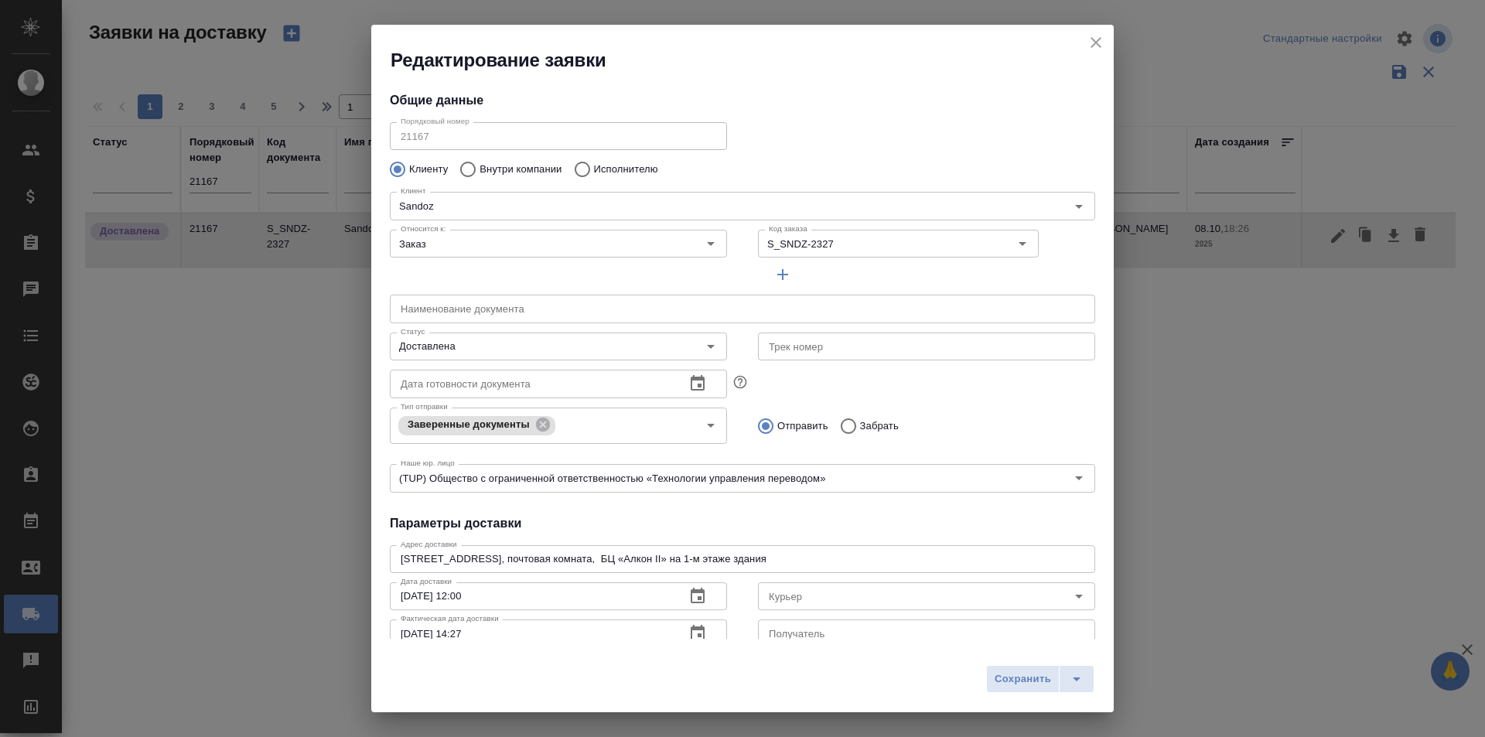
type input "Северов [PERSON_NAME]"
type input "Козлова [PERSON_NAME]"
type input "[PHONE_NUMBER]"
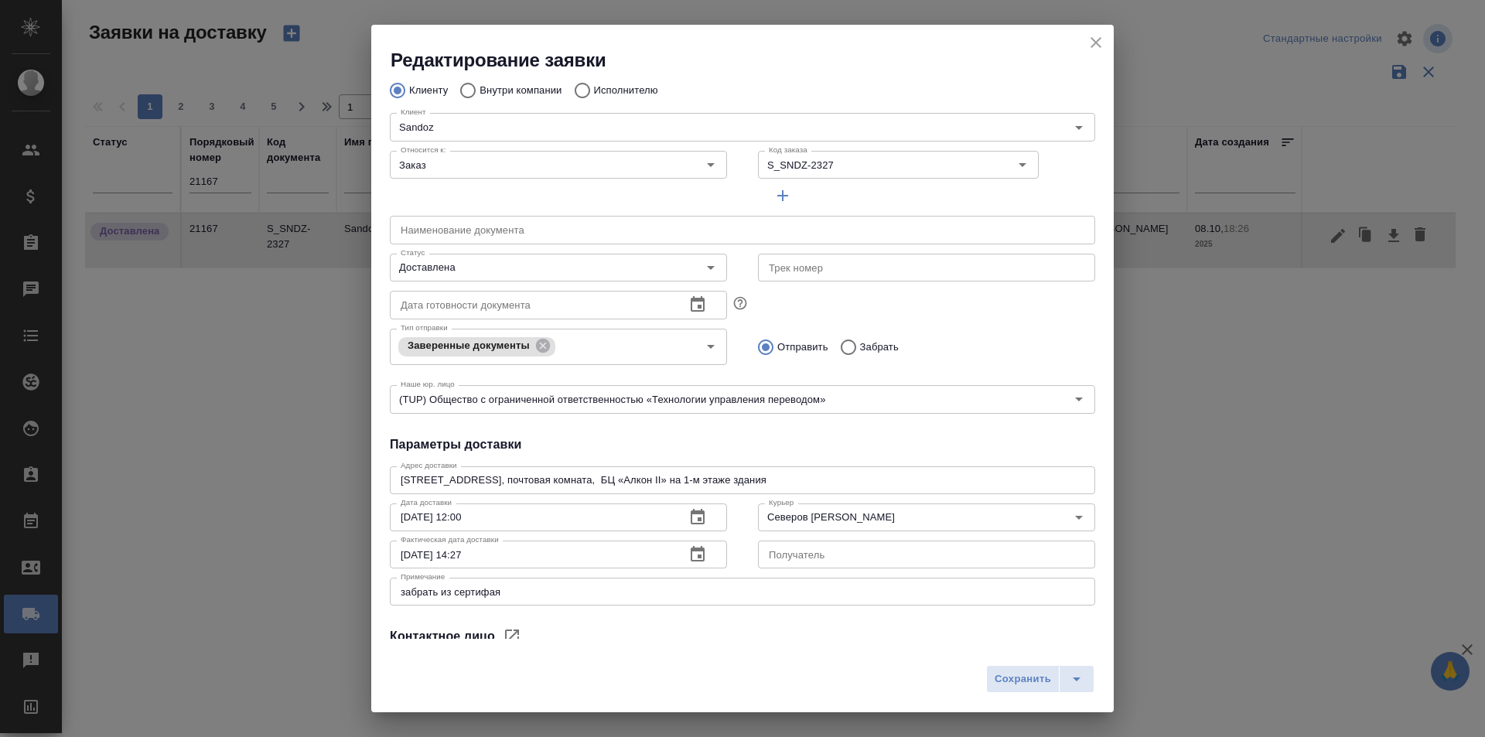
scroll to position [210, 0]
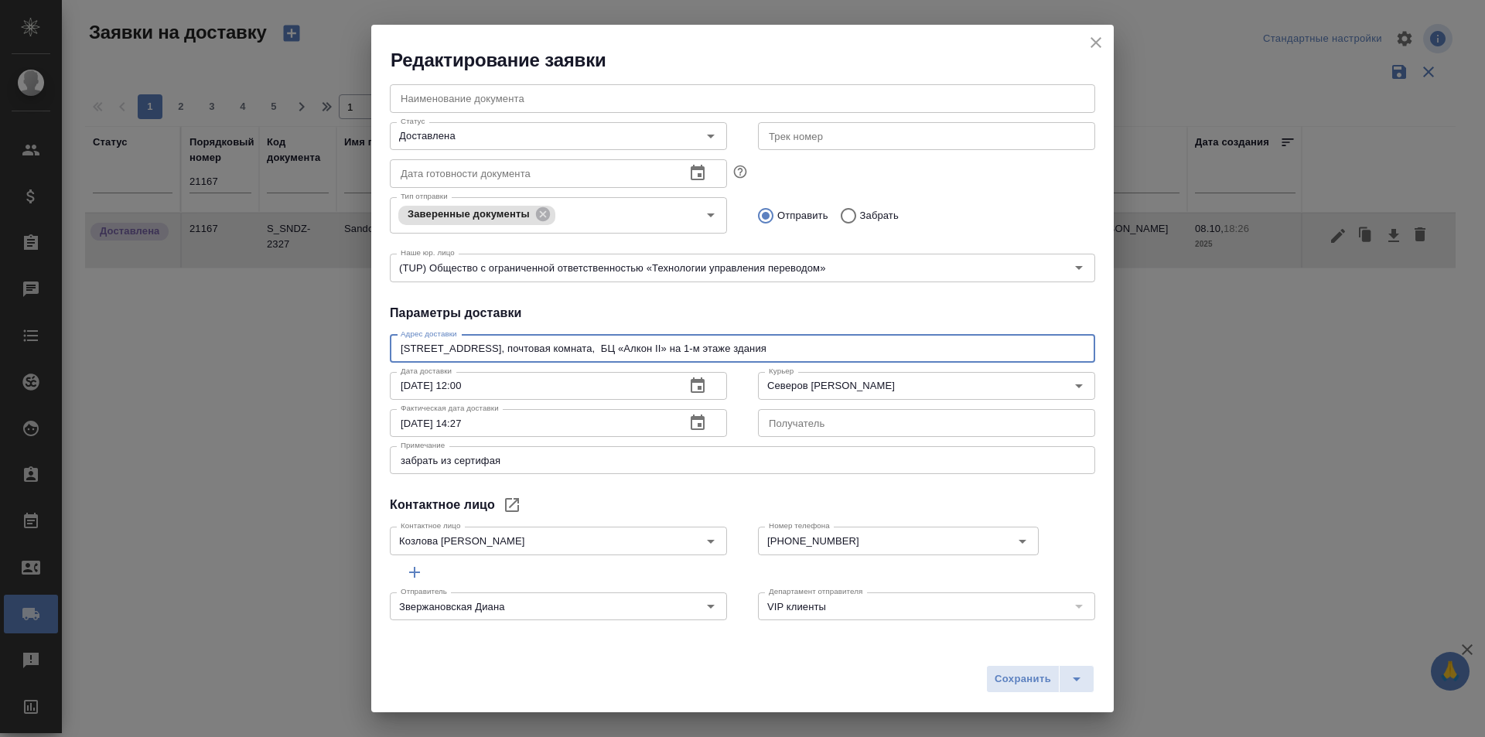
drag, startPoint x: 531, startPoint y: 350, endPoint x: 349, endPoint y: 344, distance: 181.9
click at [349, 344] on div "Редактирование заявки Общие данные Порядковый номер 21167 Порядковый номер Клие…" at bounding box center [742, 368] width 1485 height 737
click at [626, 344] on textarea "[STREET_ADDRESS], почтовая комната, БЦ «Алкон II» на 1-м этаже здания" at bounding box center [743, 349] width 684 height 12
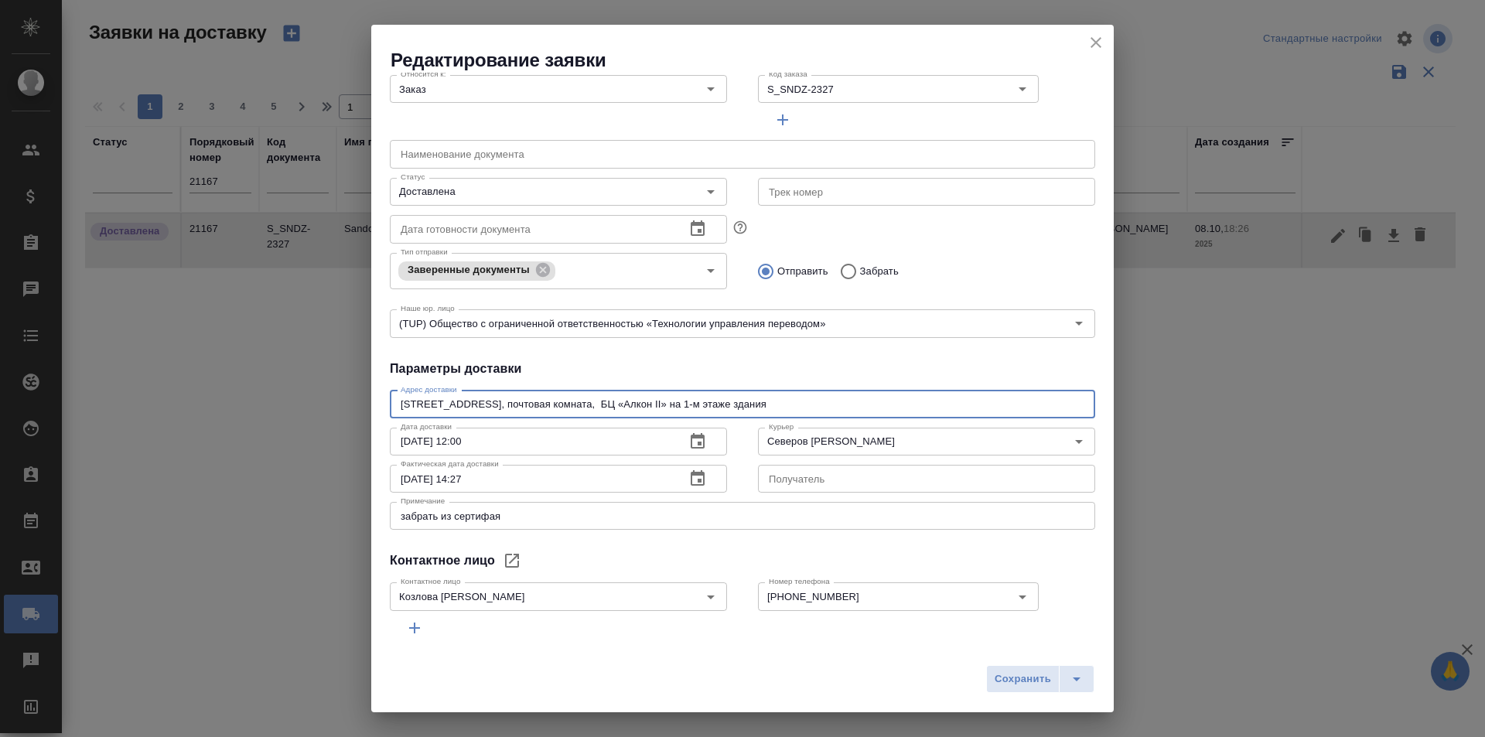
scroll to position [133, 0]
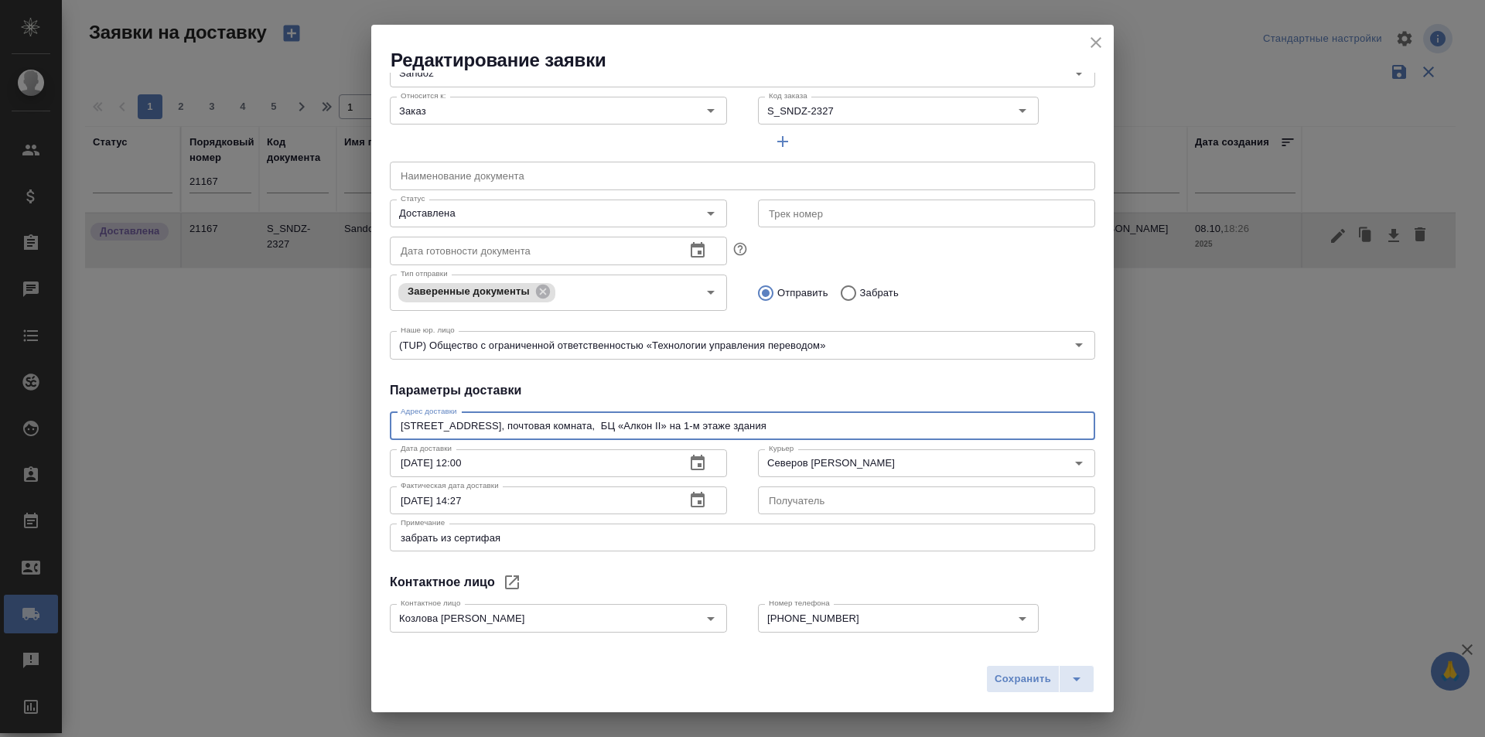
click at [1104, 51] on icon "close" at bounding box center [1096, 42] width 19 height 19
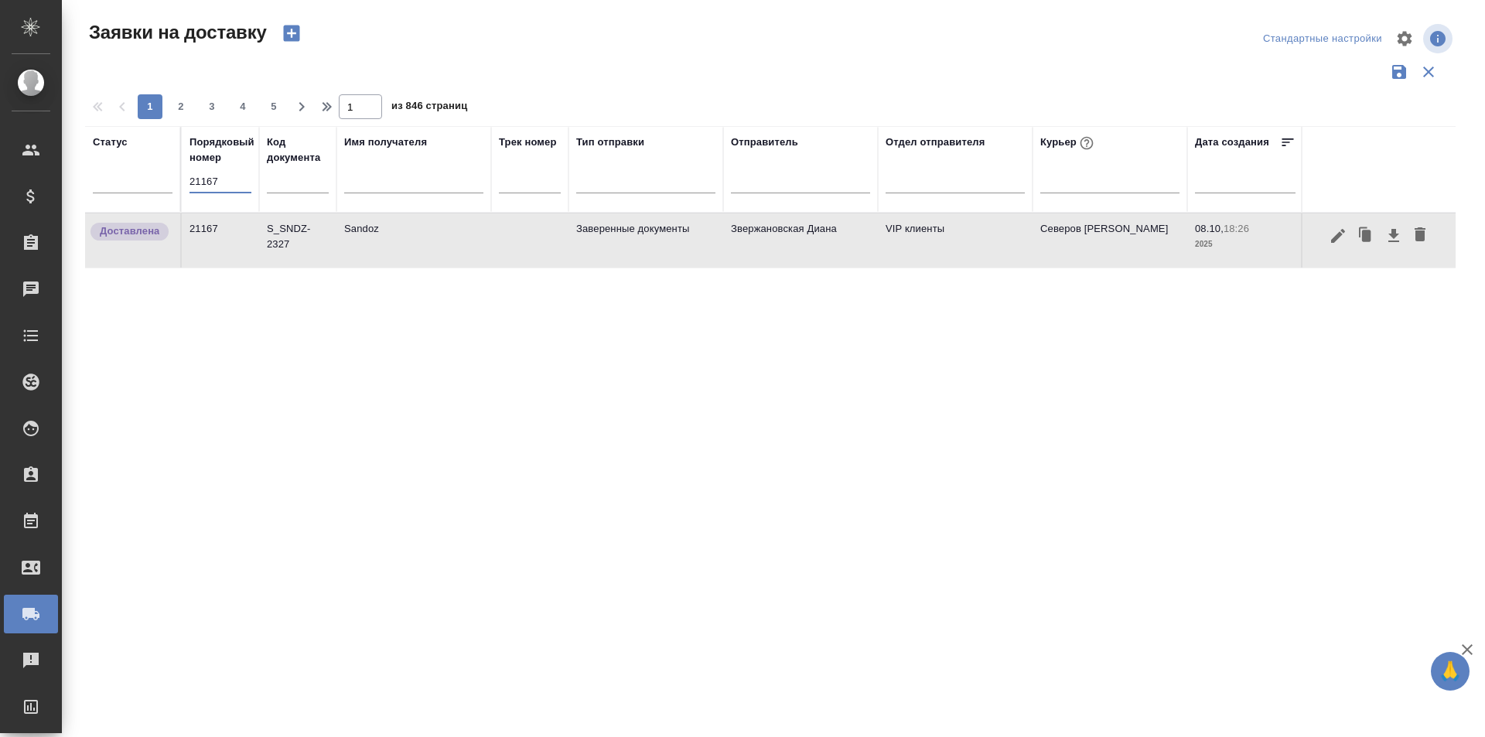
click at [220, 180] on input "21167" at bounding box center [221, 182] width 62 height 22
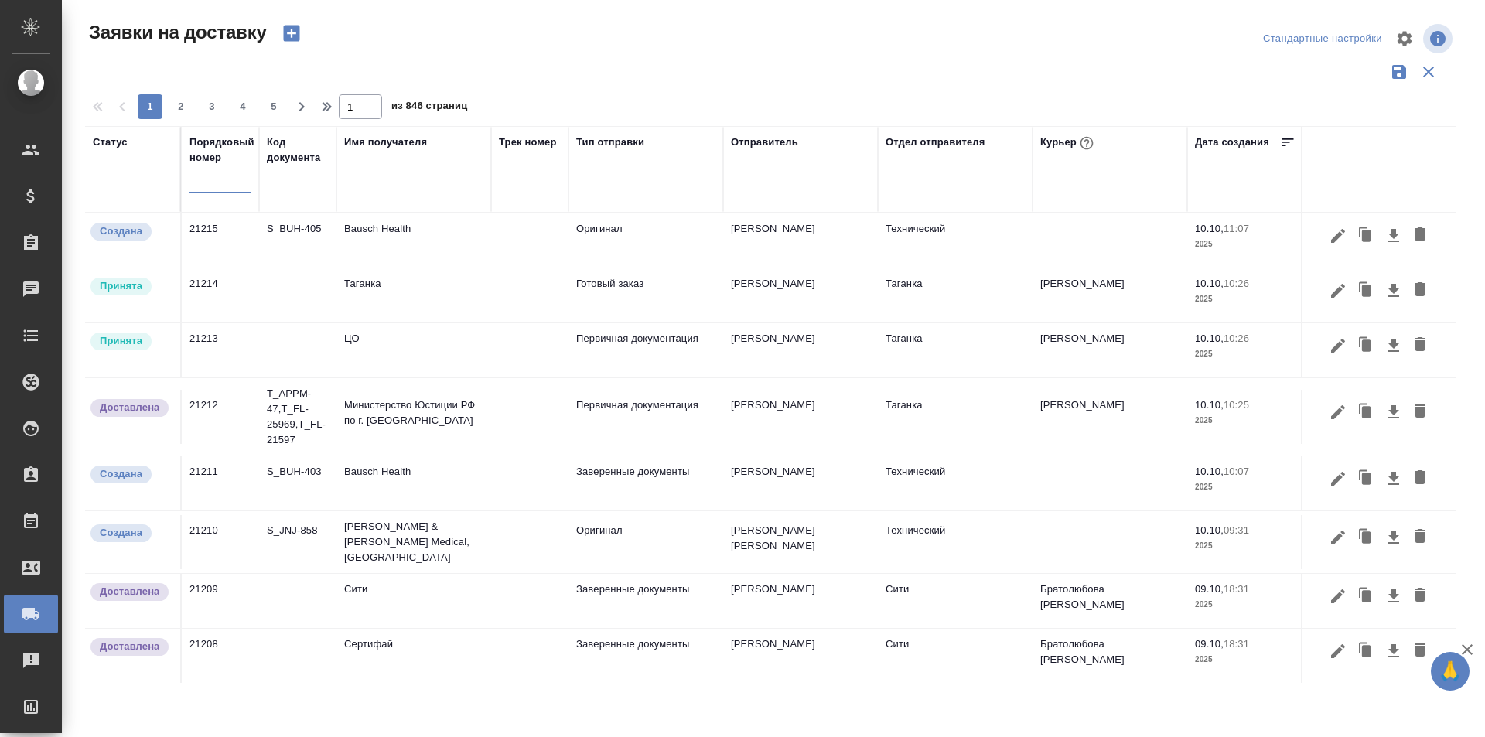
click at [231, 179] on input "text" at bounding box center [221, 182] width 62 height 22
paste input "21211"
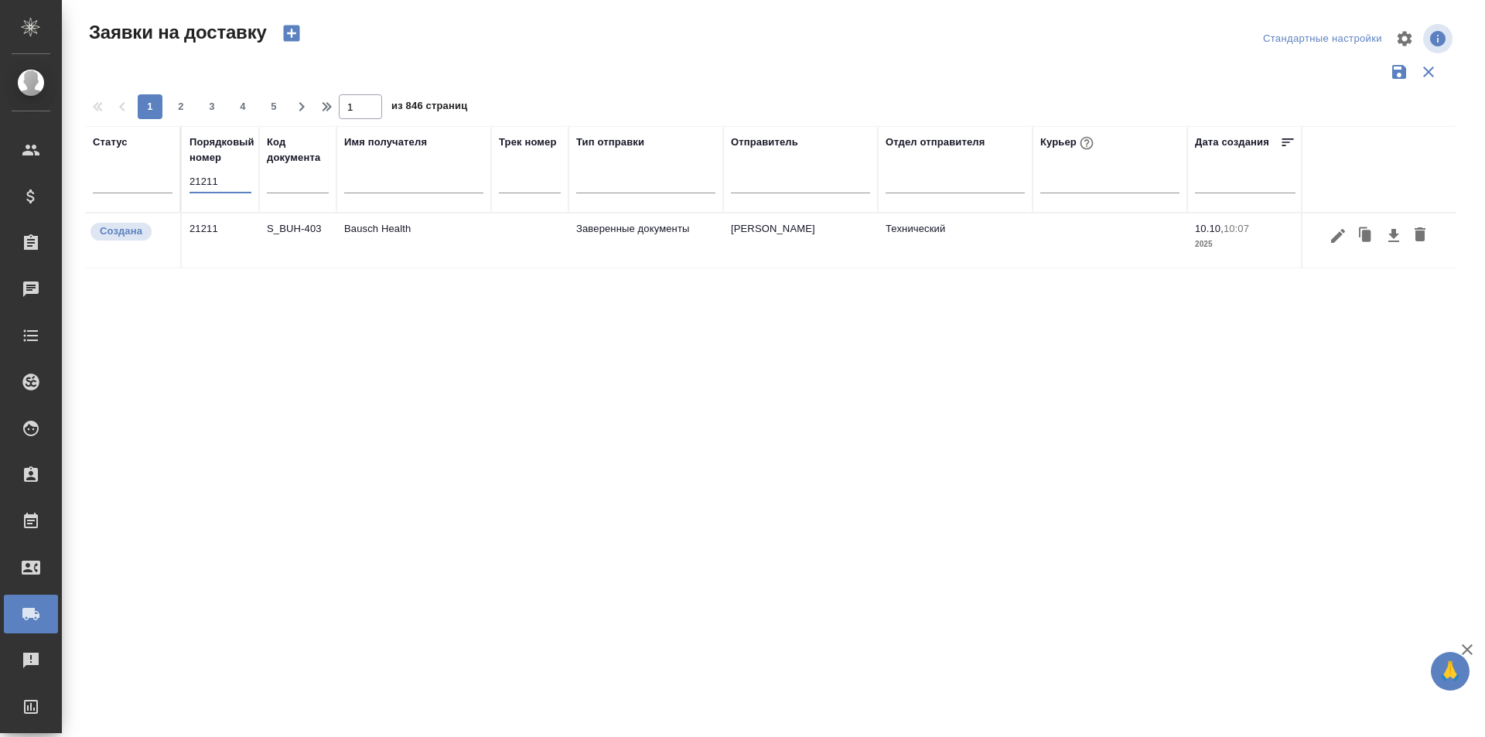
type input "21211"
click at [1334, 244] on icon "button" at bounding box center [1338, 236] width 19 height 19
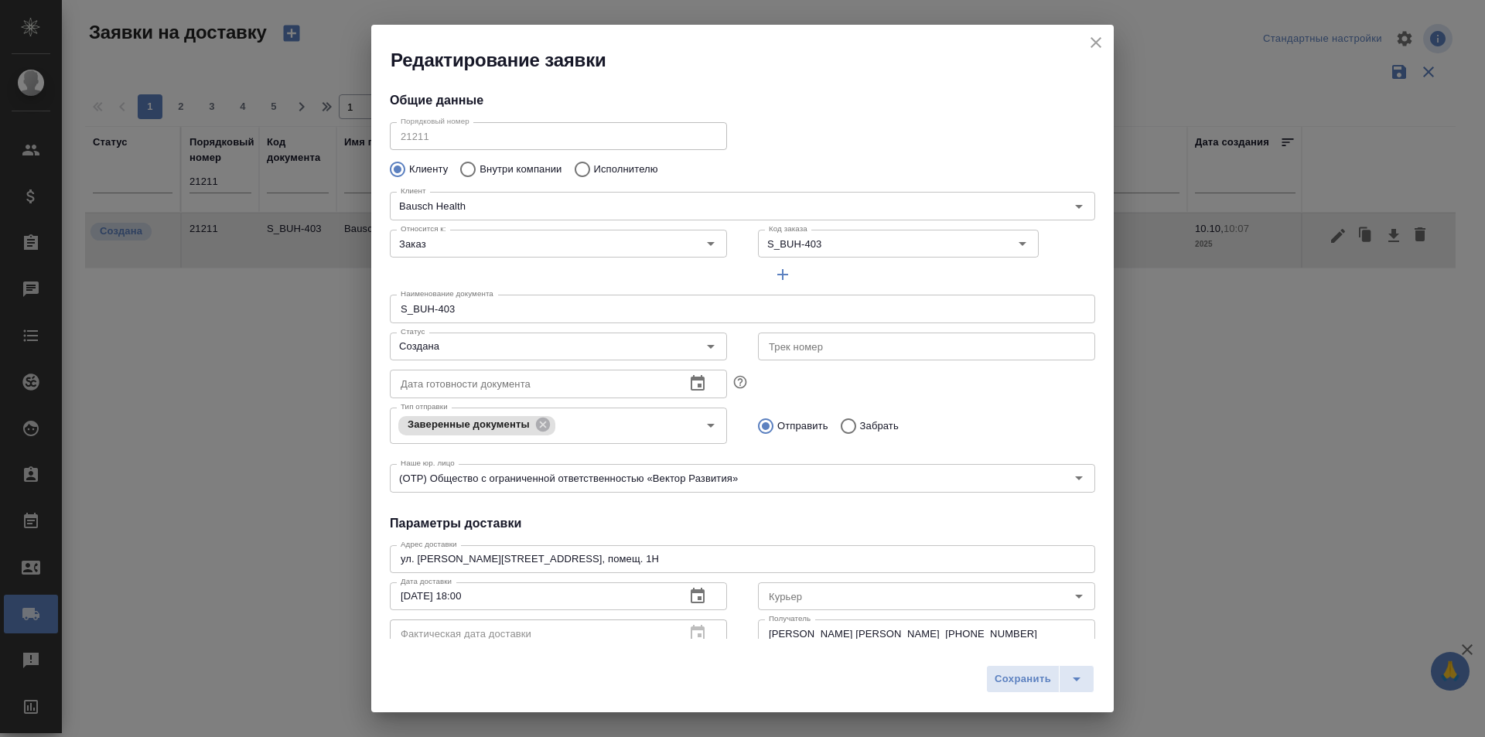
type input "Самойлова [PERSON_NAME]"
type input "[PHONE_NUMBER]"
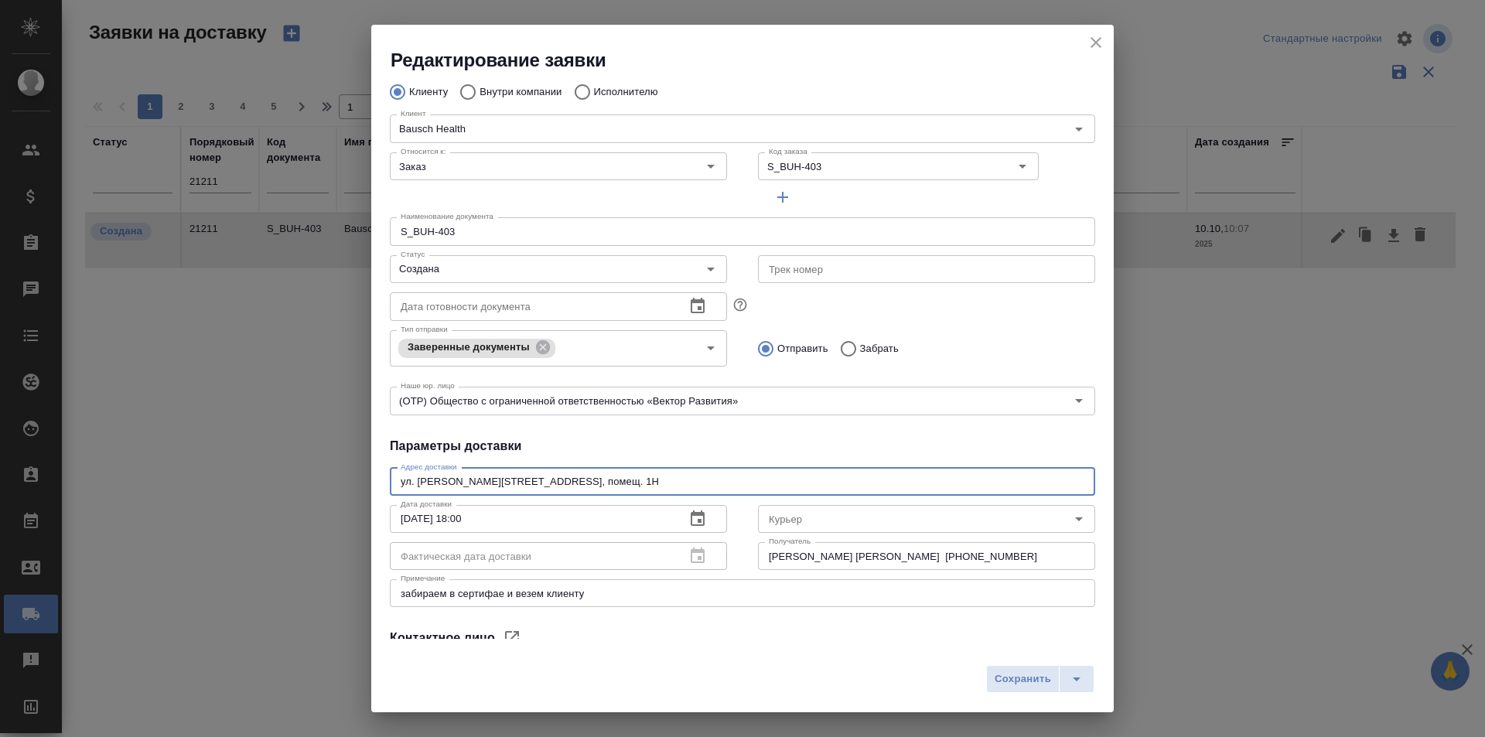
drag, startPoint x: 528, startPoint y: 481, endPoint x: 116, endPoint y: 472, distance: 411.6
click at [116, 472] on div "Редактирование заявки Общие данные Порядковый номер 21211 Порядковый номер Клие…" at bounding box center [742, 368] width 1485 height 737
